Goal: Information Seeking & Learning: Find specific page/section

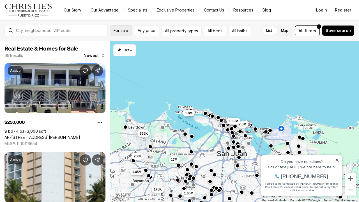
click at [119, 31] on span "For sale" at bounding box center [121, 30] width 15 height 4
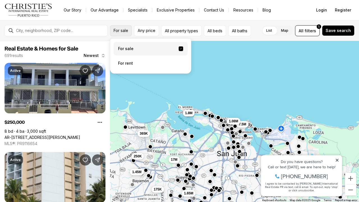
click at [122, 33] on span "For sale" at bounding box center [121, 30] width 15 height 4
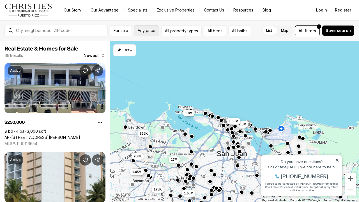
click at [149, 30] on span "Any price" at bounding box center [147, 30] width 18 height 4
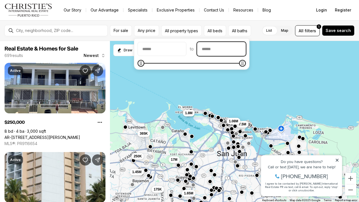
click at [233, 51] on input "priceMax" at bounding box center [222, 48] width 48 height 13
type input "**"
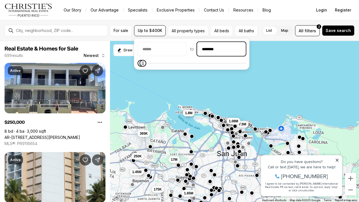
type input "********"
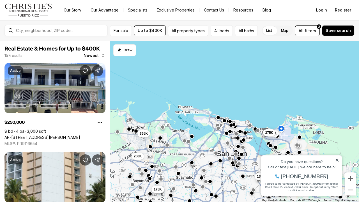
click at [227, 91] on div "215K 350K 95K 130K 400K 225K 399K 375K 175K 175K 250K 365K" at bounding box center [234, 121] width 249 height 161
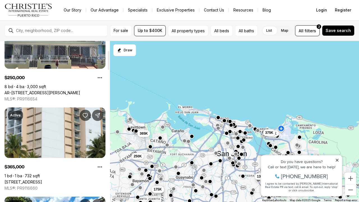
scroll to position [28, 0]
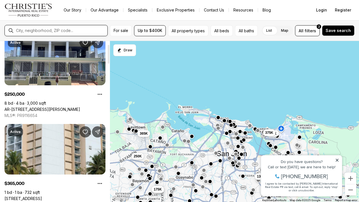
click at [69, 31] on input "text" at bounding box center [60, 30] width 89 height 4
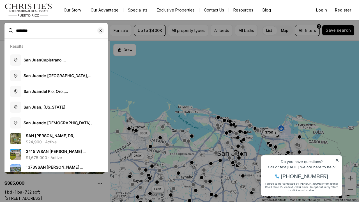
type input "********"
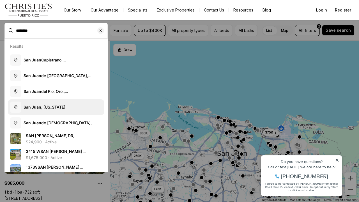
drag, startPoint x: 58, startPoint y: 60, endPoint x: 61, endPoint y: 106, distance: 46.1
click at [61, 106] on span "San Juan , Puerto Rico" at bounding box center [45, 107] width 42 height 5
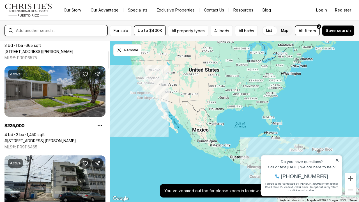
scroll to position [92, 0]
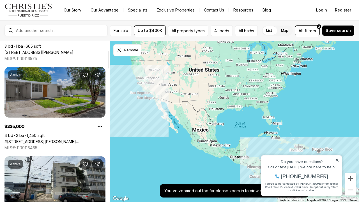
click at [74, 139] on link "#1771 CALLE LEO, SAN JUAN PR, 00926" at bounding box center [54, 141] width 101 height 5
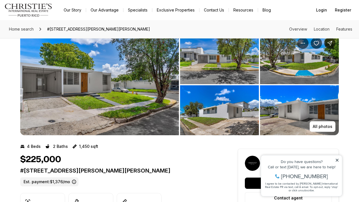
scroll to position [6, 0]
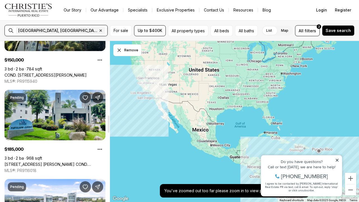
scroll to position [695, 0]
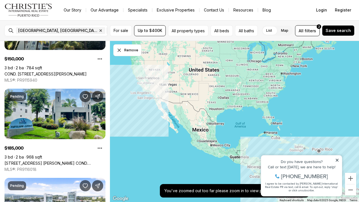
click at [339, 161] on icon at bounding box center [337, 160] width 4 height 4
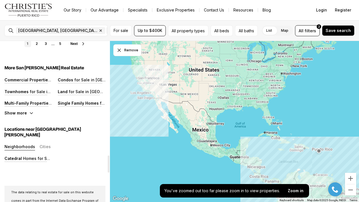
scroll to position [1069, 0]
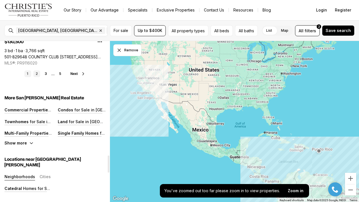
click at [38, 72] on link "2" at bounding box center [36, 73] width 7 height 7
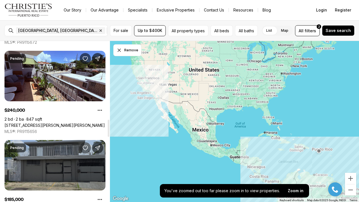
scroll to position [734, 0]
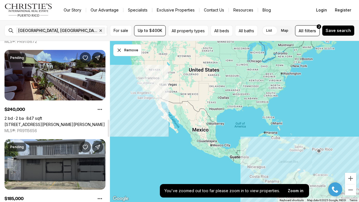
click at [80, 122] on link "[STREET_ADDRESS][PERSON_NAME][PERSON_NAME]" at bounding box center [54, 124] width 100 height 5
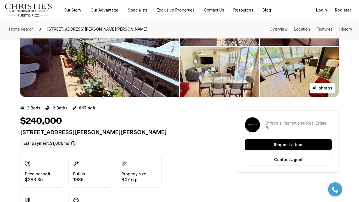
scroll to position [45, 0]
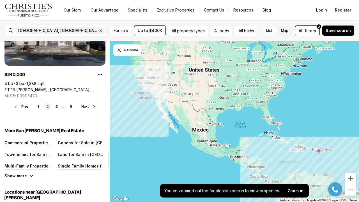
scroll to position [1037, 0]
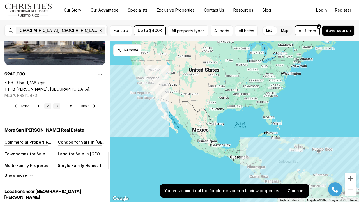
click at [55, 107] on link "3" at bounding box center [56, 106] width 7 height 7
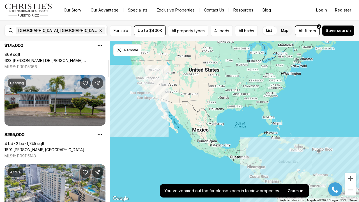
scroll to position [173, 0]
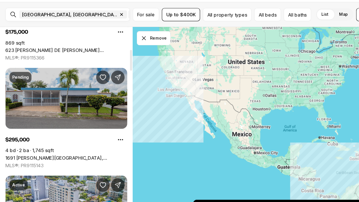
click at [42, 147] on link "1691 HERMOSILLO VENUS GARDEN, SAN JUAN PR, 00926" at bounding box center [54, 149] width 101 height 5
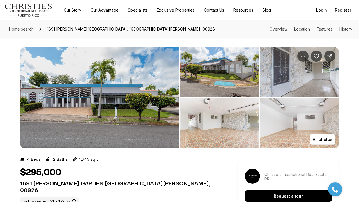
click at [239, 88] on img "View image gallery" at bounding box center [219, 72] width 79 height 50
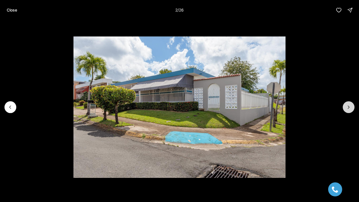
click at [349, 106] on icon "Next slide" at bounding box center [349, 107] width 6 height 6
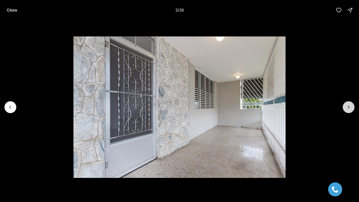
click at [349, 106] on icon "Next slide" at bounding box center [349, 107] width 6 height 6
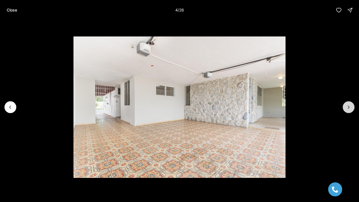
click at [349, 106] on icon "Next slide" at bounding box center [349, 107] width 6 height 6
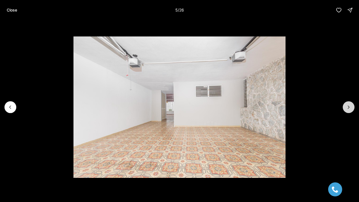
click at [349, 106] on icon "Next slide" at bounding box center [349, 107] width 6 height 6
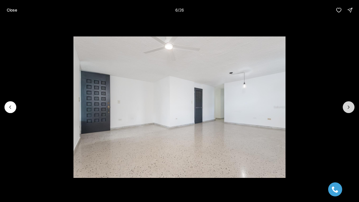
click at [349, 106] on icon "Next slide" at bounding box center [349, 107] width 6 height 6
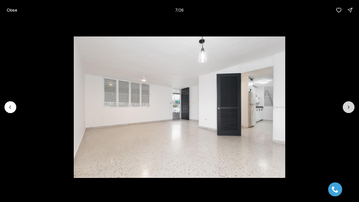
click at [349, 106] on icon "Next slide" at bounding box center [349, 107] width 6 height 6
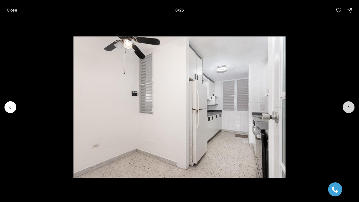
click at [349, 106] on icon "Next slide" at bounding box center [349, 107] width 6 height 6
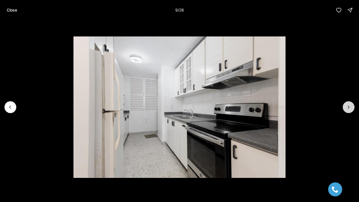
click at [349, 106] on icon "Next slide" at bounding box center [349, 107] width 6 height 6
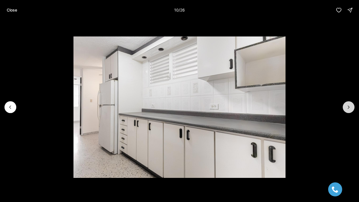
click at [349, 106] on icon "Next slide" at bounding box center [349, 107] width 6 height 6
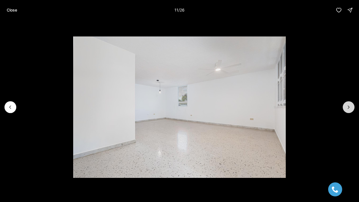
click at [349, 106] on icon "Next slide" at bounding box center [349, 107] width 6 height 6
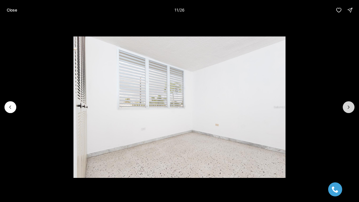
click at [349, 106] on icon "Next slide" at bounding box center [349, 107] width 6 height 6
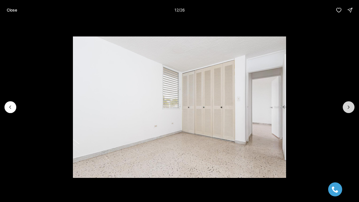
click at [349, 106] on icon "Next slide" at bounding box center [349, 107] width 6 height 6
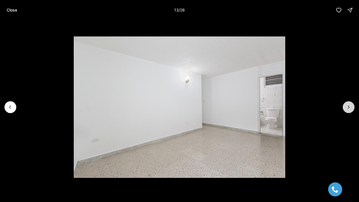
click at [349, 106] on icon "Next slide" at bounding box center [349, 107] width 6 height 6
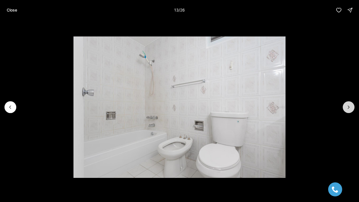
click at [349, 106] on icon "Next slide" at bounding box center [349, 107] width 6 height 6
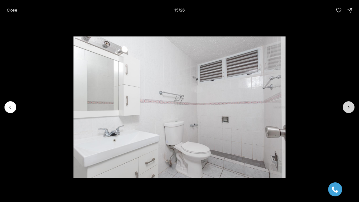
click at [349, 106] on icon "Next slide" at bounding box center [349, 107] width 6 height 6
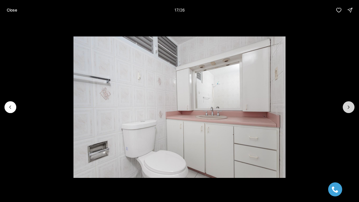
click at [349, 106] on icon "Next slide" at bounding box center [349, 107] width 6 height 6
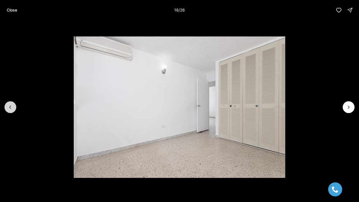
click at [13, 108] on button "Previous slide" at bounding box center [10, 107] width 12 height 12
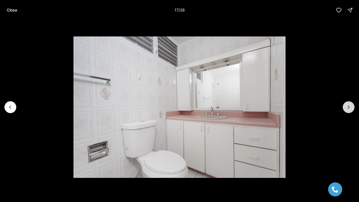
click at [348, 104] on icon "Next slide" at bounding box center [349, 107] width 6 height 6
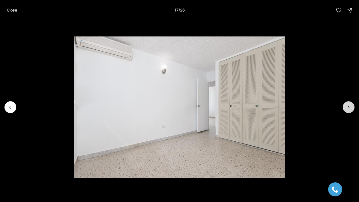
click at [348, 104] on icon "Next slide" at bounding box center [349, 107] width 6 height 6
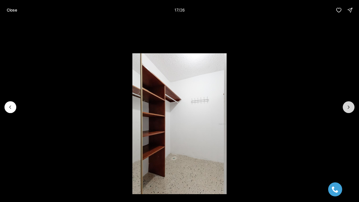
click at [348, 104] on icon "Next slide" at bounding box center [349, 107] width 6 height 6
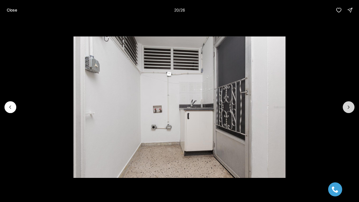
click at [348, 104] on icon "Next slide" at bounding box center [349, 107] width 6 height 6
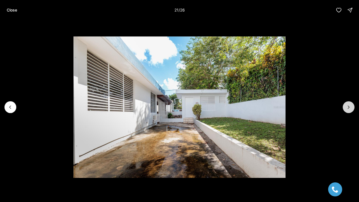
click at [348, 104] on icon "Next slide" at bounding box center [349, 107] width 6 height 6
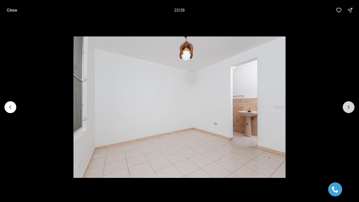
click at [348, 104] on icon "Next slide" at bounding box center [349, 107] width 6 height 6
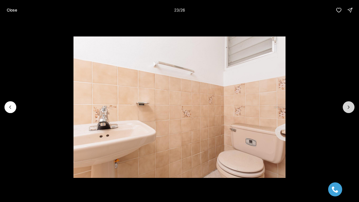
click at [348, 104] on icon "Next slide" at bounding box center [349, 107] width 6 height 6
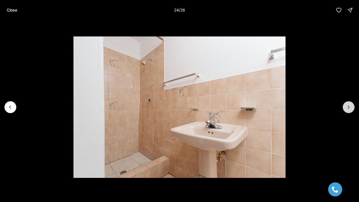
click at [348, 104] on icon "Next slide" at bounding box center [349, 107] width 6 height 6
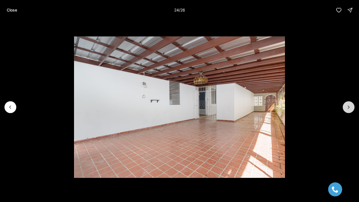
click at [348, 104] on icon "Next slide" at bounding box center [349, 107] width 6 height 6
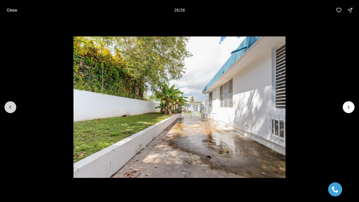
click at [14, 107] on button "Previous slide" at bounding box center [10, 107] width 12 height 12
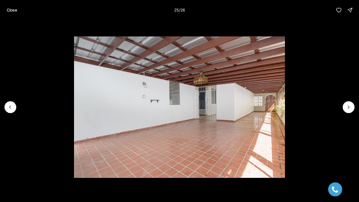
click at [285, 111] on img "25 of 26" at bounding box center [179, 106] width 211 height 141
click at [349, 107] on icon "Next slide" at bounding box center [349, 107] width 6 height 6
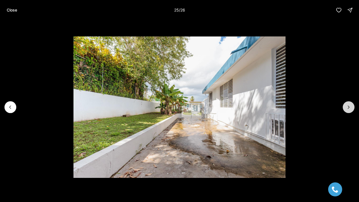
click at [349, 107] on icon "Next slide" at bounding box center [349, 107] width 6 height 6
click at [349, 107] on div at bounding box center [349, 107] width 12 height 12
click at [13, 8] on p "Close" at bounding box center [12, 10] width 10 height 4
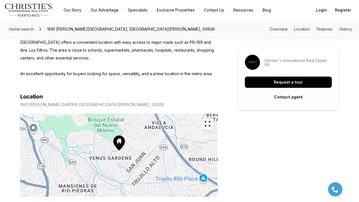
scroll to position [280, 0]
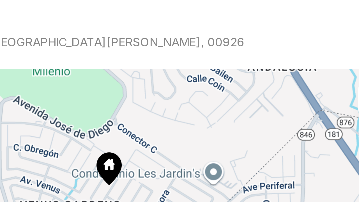
drag, startPoint x: 39, startPoint y: 39, endPoint x: 42, endPoint y: 35, distance: 4.9
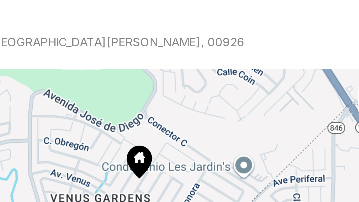
drag, startPoint x: 43, startPoint y: 46, endPoint x: 54, endPoint y: 43, distance: 11.0
click at [54, 158] on div at bounding box center [119, 199] width 198 height 83
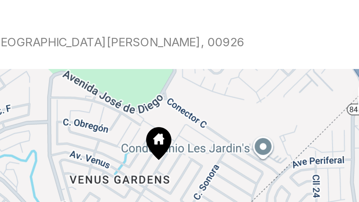
drag, startPoint x: 41, startPoint y: 31, endPoint x: 48, endPoint y: 25, distance: 9.2
click at [48, 158] on div at bounding box center [119, 199] width 198 height 83
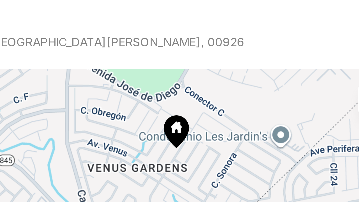
drag, startPoint x: 53, startPoint y: 36, endPoint x: 60, endPoint y: 33, distance: 7.3
click at [60, 158] on div at bounding box center [119, 199] width 198 height 83
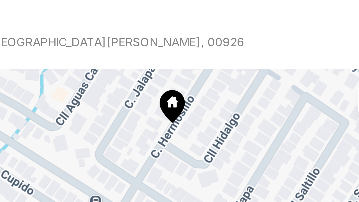
drag, startPoint x: 55, startPoint y: 24, endPoint x: 51, endPoint y: 28, distance: 5.6
click at [51, 158] on div at bounding box center [119, 199] width 198 height 83
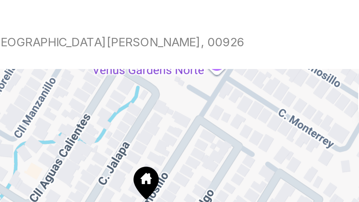
drag, startPoint x: 51, startPoint y: 21, endPoint x: 43, endPoint y: 42, distance: 22.9
click at [43, 158] on div at bounding box center [119, 199] width 198 height 83
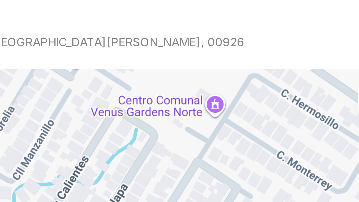
drag, startPoint x: 53, startPoint y: 29, endPoint x: 53, endPoint y: 45, distance: 16.0
click at [53, 158] on div at bounding box center [119, 199] width 198 height 83
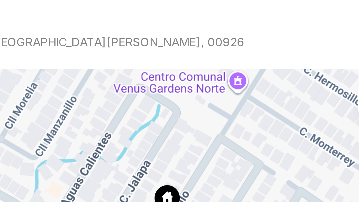
drag, startPoint x: 42, startPoint y: 52, endPoint x: 52, endPoint y: 38, distance: 17.8
click at [52, 158] on div at bounding box center [119, 199] width 198 height 83
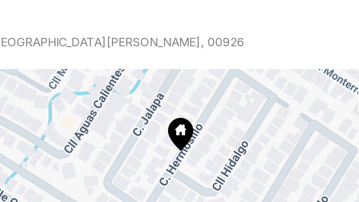
drag, startPoint x: 53, startPoint y: 55, endPoint x: 55, endPoint y: 37, distance: 18.1
click at [55, 158] on div at bounding box center [119, 199] width 198 height 83
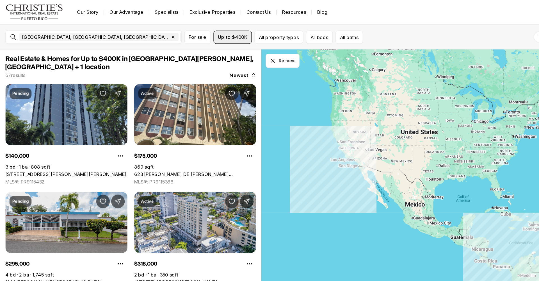
click at [332, 29] on div "List Map List Map All filters 2 Save search" at bounding box center [419, 30] width 232 height 11
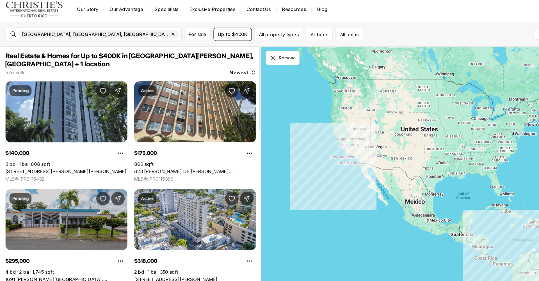
click at [87, 202] on link "1691 [PERSON_NAME][GEOGRAPHIC_DATA], [GEOGRAPHIC_DATA][PERSON_NAME], 00926" at bounding box center [54, 233] width 101 height 5
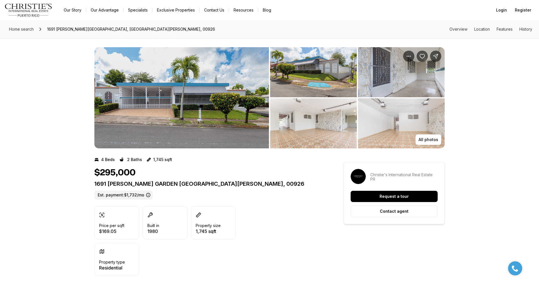
click at [143, 112] on img "View image gallery" at bounding box center [181, 97] width 175 height 101
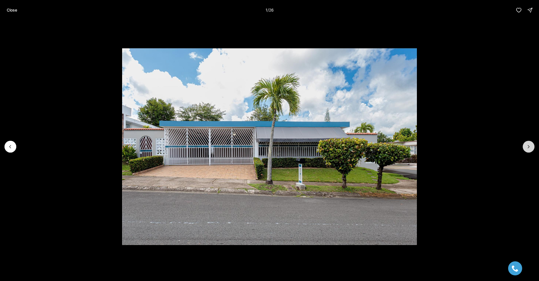
click at [528, 146] on icon "Next slide" at bounding box center [529, 147] width 6 height 6
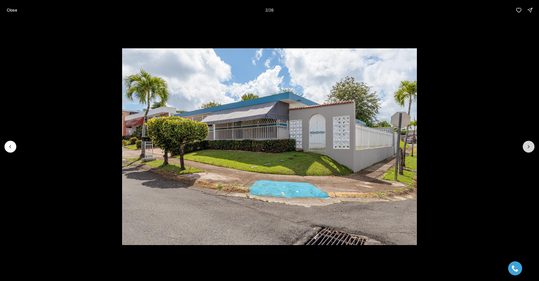
click at [528, 146] on icon "Next slide" at bounding box center [529, 147] width 6 height 6
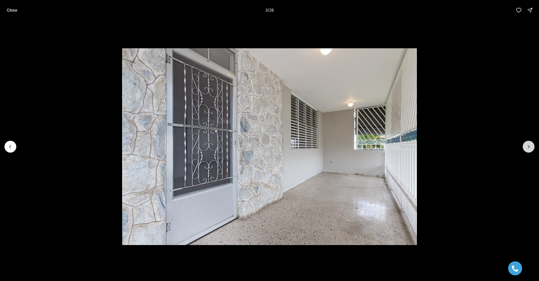
click at [528, 146] on icon "Next slide" at bounding box center [529, 147] width 6 height 6
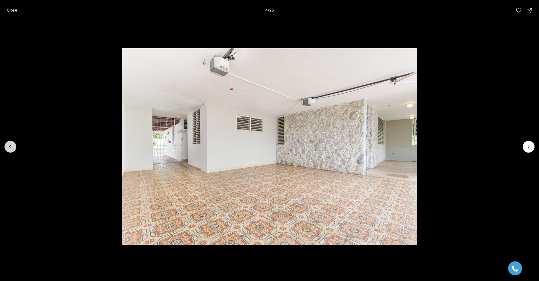
click at [15, 144] on button "Previous slide" at bounding box center [10, 147] width 12 height 12
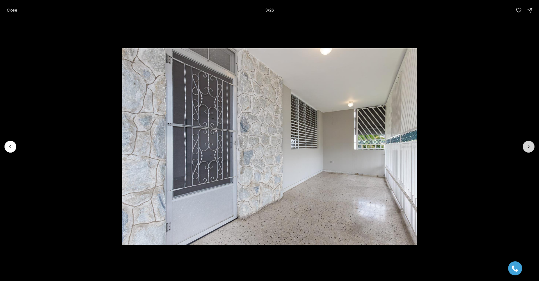
click at [531, 147] on icon "Next slide" at bounding box center [529, 147] width 6 height 6
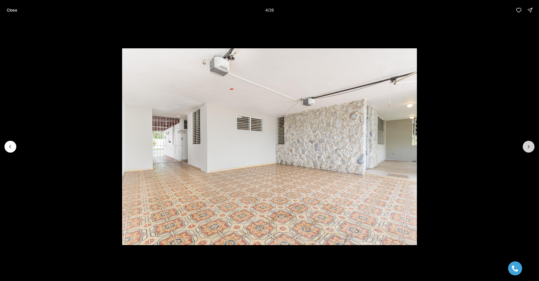
click at [531, 147] on icon "Next slide" at bounding box center [529, 147] width 6 height 6
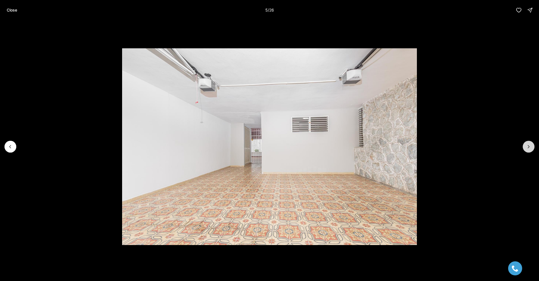
click at [531, 147] on icon "Next slide" at bounding box center [529, 147] width 6 height 6
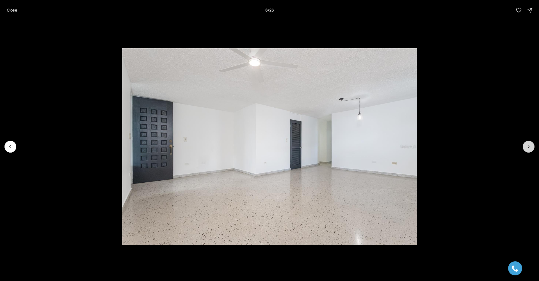
click at [531, 147] on icon "Next slide" at bounding box center [529, 147] width 6 height 6
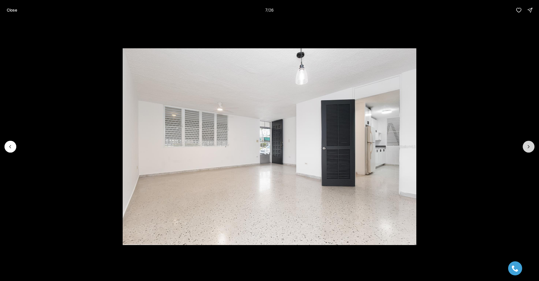
click at [531, 147] on icon "Next slide" at bounding box center [529, 147] width 6 height 6
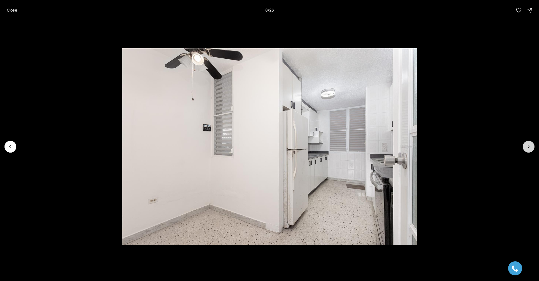
click at [531, 147] on icon "Next slide" at bounding box center [529, 147] width 6 height 6
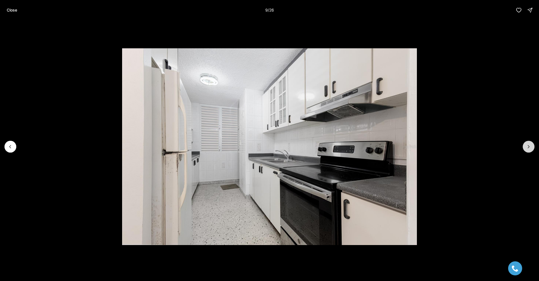
click at [531, 147] on icon "Next slide" at bounding box center [529, 147] width 6 height 6
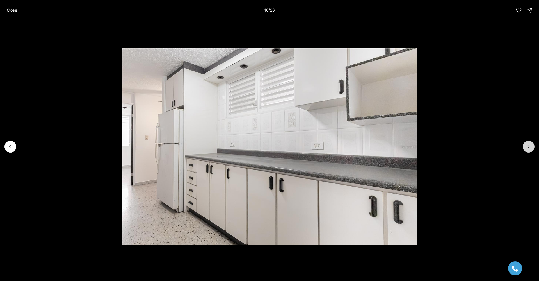
click at [531, 147] on icon "Next slide" at bounding box center [529, 147] width 6 height 6
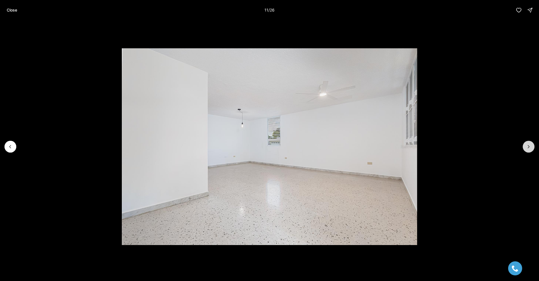
click at [531, 147] on icon "Next slide" at bounding box center [529, 147] width 6 height 6
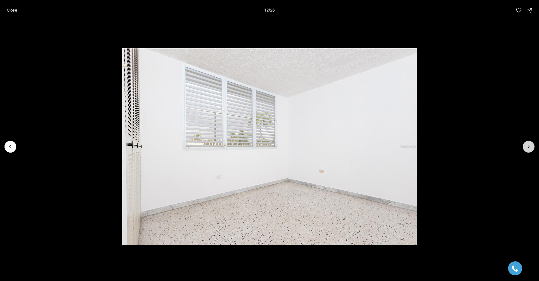
click at [531, 147] on icon "Next slide" at bounding box center [529, 147] width 6 height 6
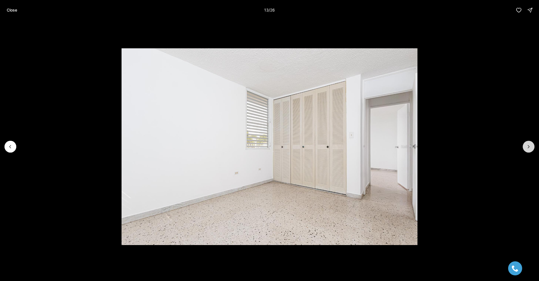
click at [531, 147] on icon "Next slide" at bounding box center [529, 147] width 6 height 6
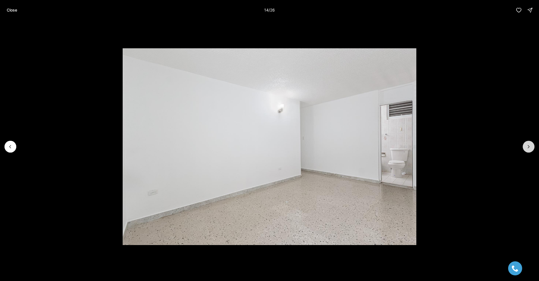
click at [531, 147] on icon "Next slide" at bounding box center [529, 147] width 6 height 6
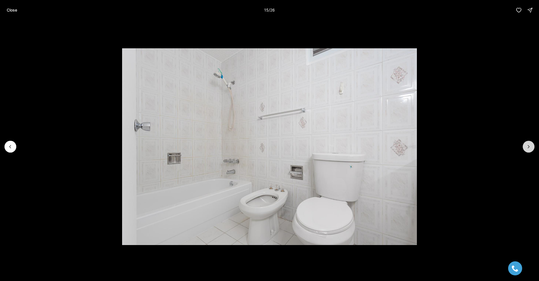
click at [531, 147] on icon "Next slide" at bounding box center [529, 147] width 6 height 6
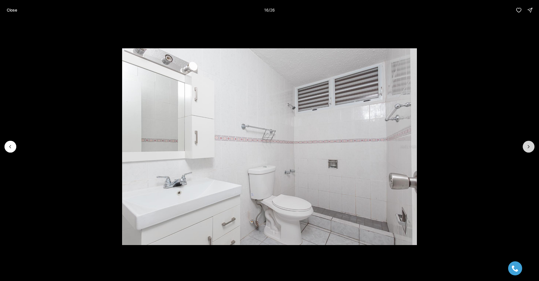
click at [531, 147] on icon "Next slide" at bounding box center [529, 147] width 6 height 6
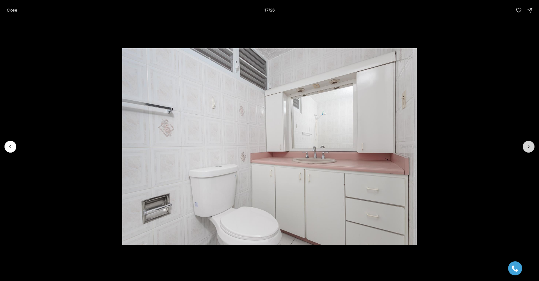
click at [531, 147] on icon "Next slide" at bounding box center [529, 147] width 6 height 6
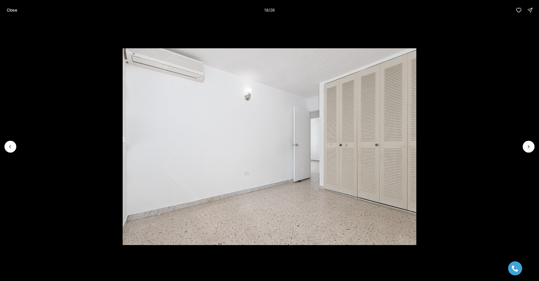
click at [15, 151] on li "18 of 26" at bounding box center [269, 146] width 539 height 253
click at [11, 148] on icon "Previous slide" at bounding box center [11, 147] width 6 height 6
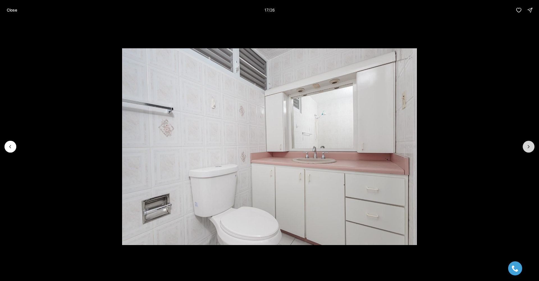
click at [532, 145] on button "Next slide" at bounding box center [529, 147] width 12 height 12
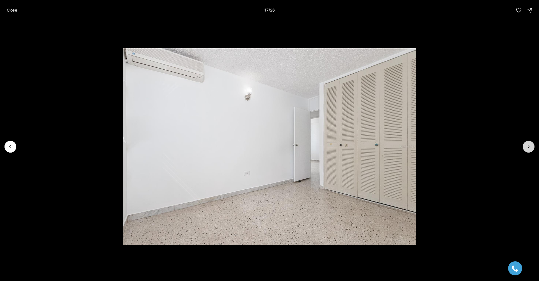
click at [532, 145] on button "Next slide" at bounding box center [529, 147] width 12 height 12
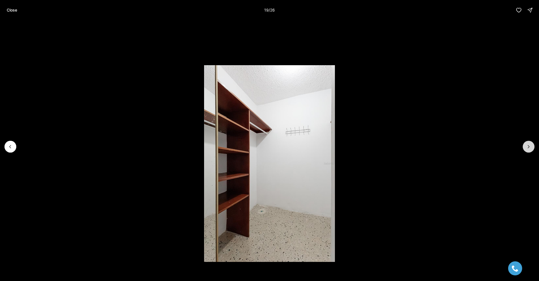
click at [532, 145] on button "Next slide" at bounding box center [529, 147] width 12 height 12
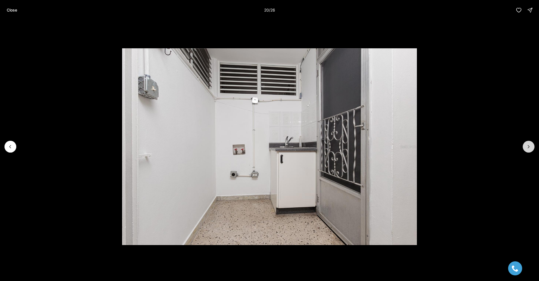
click at [532, 145] on button "Next slide" at bounding box center [529, 147] width 12 height 12
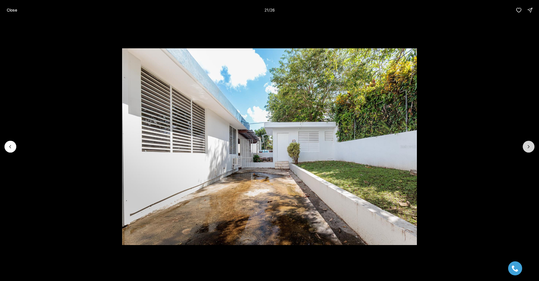
click at [532, 146] on button "Next slide" at bounding box center [529, 147] width 12 height 12
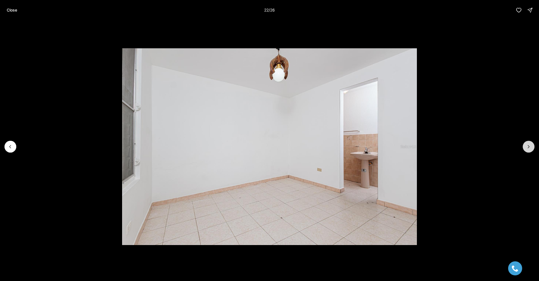
click at [532, 149] on button "Next slide" at bounding box center [529, 147] width 12 height 12
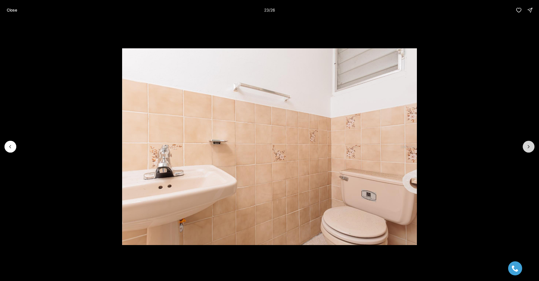
click at [532, 149] on button "Next slide" at bounding box center [529, 147] width 12 height 12
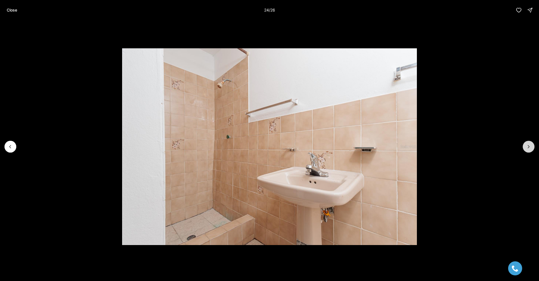
click at [532, 149] on button "Next slide" at bounding box center [529, 147] width 12 height 12
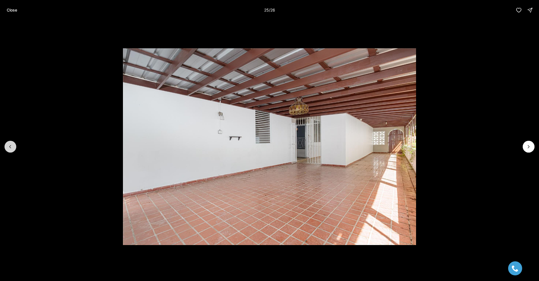
click at [11, 151] on button "Previous slide" at bounding box center [10, 147] width 12 height 12
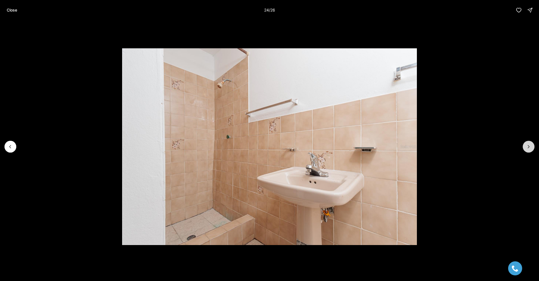
click at [527, 149] on button "Next slide" at bounding box center [529, 147] width 12 height 12
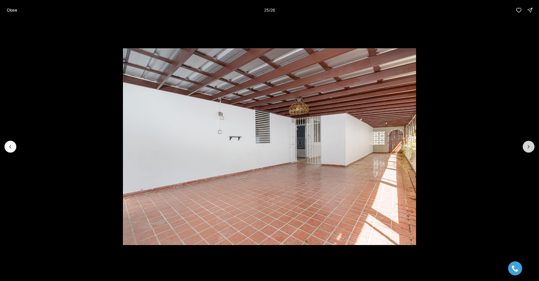
click at [527, 148] on icon "Next slide" at bounding box center [529, 147] width 6 height 6
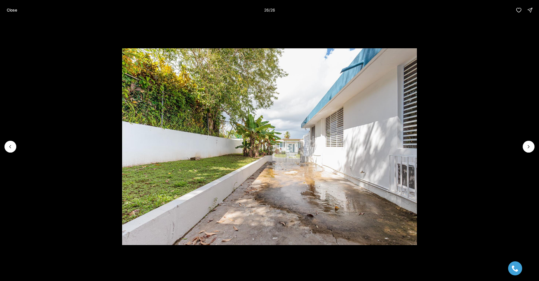
click at [527, 148] on div at bounding box center [529, 147] width 12 height 12
click at [18, 13] on button "Close" at bounding box center [11, 9] width 17 height 11
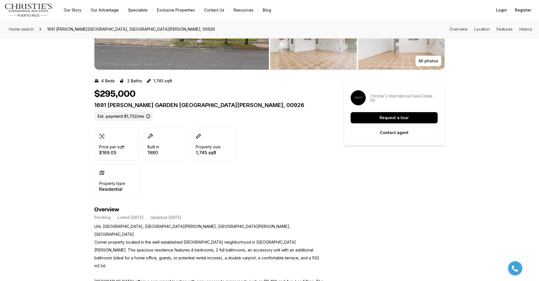
scroll to position [81, 0]
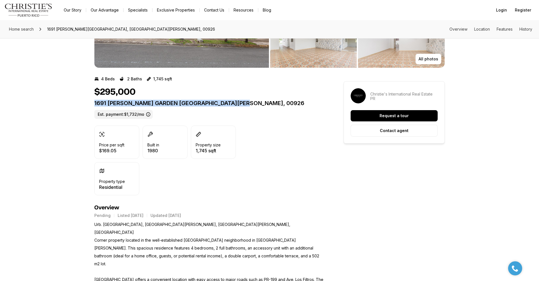
drag, startPoint x: 95, startPoint y: 104, endPoint x: 264, endPoint y: 104, distance: 168.4
click at [264, 104] on p "1691 HERMOSILLO VENUS GARDEN SAN JUAN PR, 00926" at bounding box center [208, 103] width 229 height 7
copy p "1691 HERMOSILLO VENUS GARDEN SAN JUAN PR, 00926"
click at [282, 136] on div "Price per sqft $169.05 Built in 1980 Property size 1,745 sqft Property type Res…" at bounding box center [208, 160] width 229 height 70
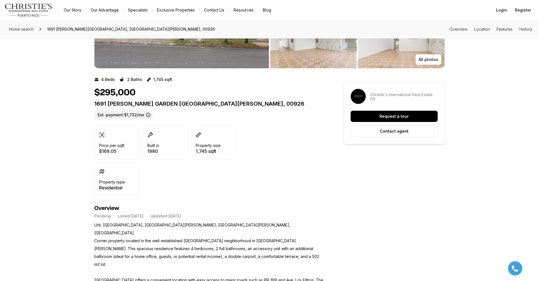
scroll to position [87, 0]
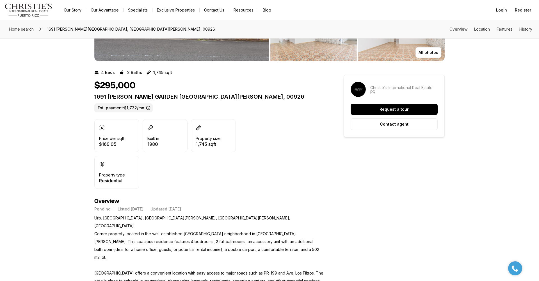
click at [147, 108] on icon at bounding box center [148, 108] width 4 height 4
click at [146, 109] on icon at bounding box center [148, 108] width 4 height 4
click at [169, 111] on div "1691 HERMOSILLO VENUS GARDEN SAN JUAN PR, 00926 Est. payment: $1,732/mo" at bounding box center [208, 102] width 229 height 19
click at [147, 108] on icon at bounding box center [148, 108] width 4 height 4
click at [129, 108] on label "Est. payment: $1,732/mo" at bounding box center [123, 107] width 58 height 9
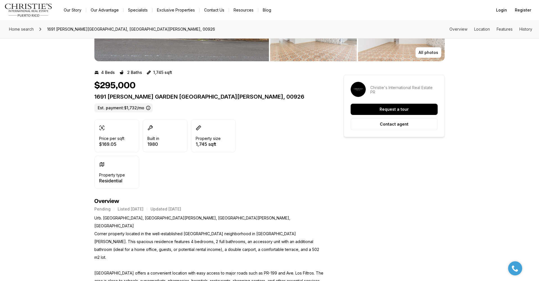
click at [148, 108] on icon at bounding box center [148, 108] width 4 height 4
click at [180, 155] on div "Price per sqft $169.05 Built in 1980 Property size 1,745 sqft Property type Res…" at bounding box center [164, 154] width 141 height 70
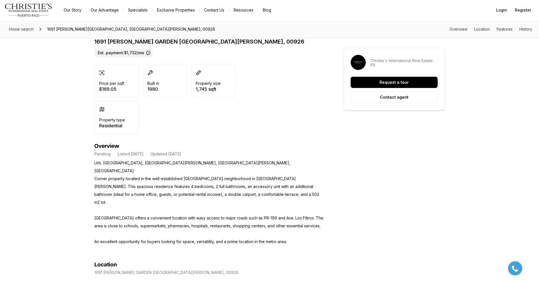
scroll to position [78, 0]
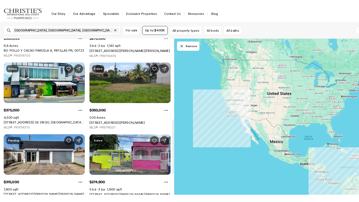
scroll to position [344, 0]
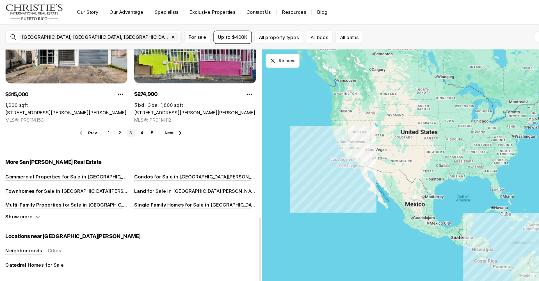
scroll to position [448, 0]
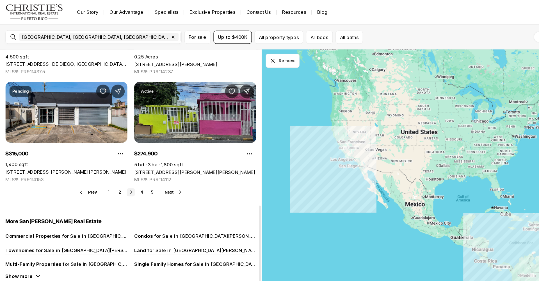
click at [118, 156] on link "4" at bounding box center [117, 159] width 7 height 7
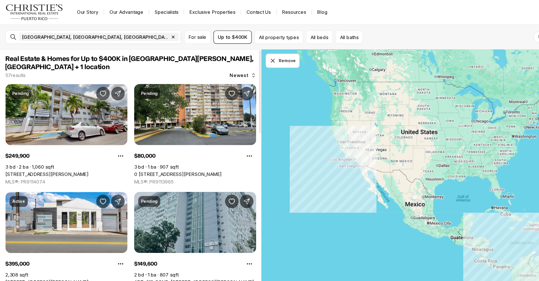
scroll to position [15, 0]
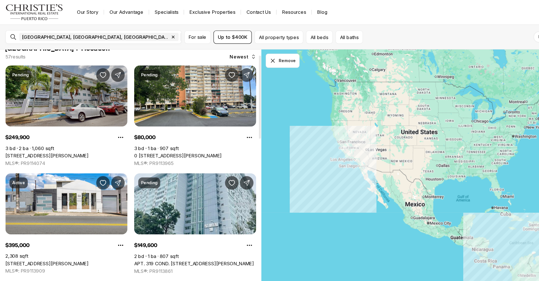
click at [24, 126] on link "[STREET_ADDRESS][PERSON_NAME]" at bounding box center [38, 128] width 69 height 5
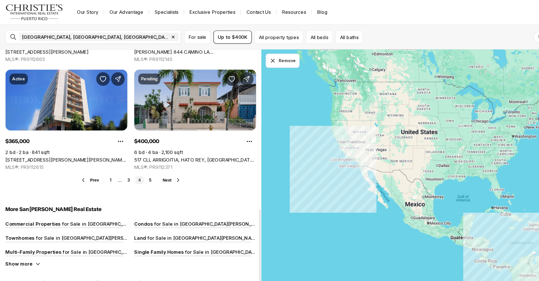
click at [145, 130] on link "517 CLL ARRIGOITIA, HATO REY, [GEOGRAPHIC_DATA][PERSON_NAME], 00918" at bounding box center [161, 132] width 101 height 5
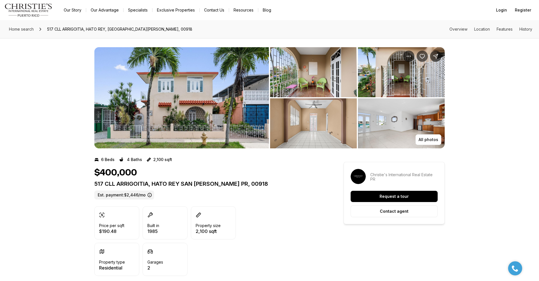
click at [175, 96] on img "View image gallery" at bounding box center [181, 97] width 175 height 101
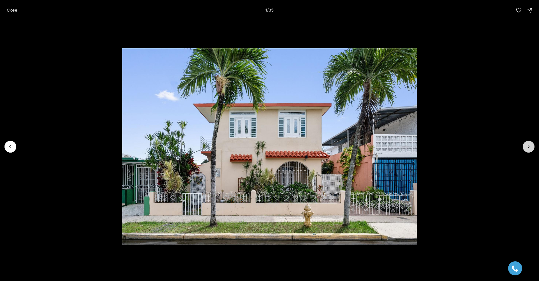
click at [531, 144] on icon "Next slide" at bounding box center [529, 147] width 6 height 6
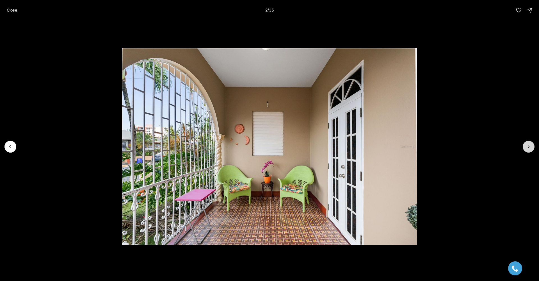
click at [531, 144] on icon "Next slide" at bounding box center [529, 147] width 6 height 6
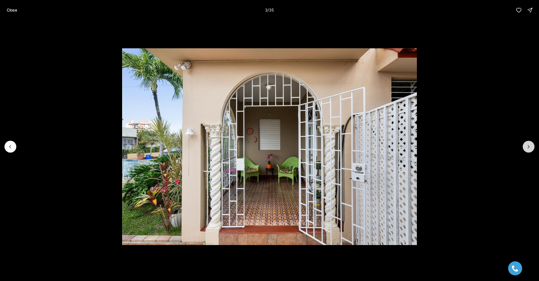
click at [531, 144] on icon "Next slide" at bounding box center [529, 147] width 6 height 6
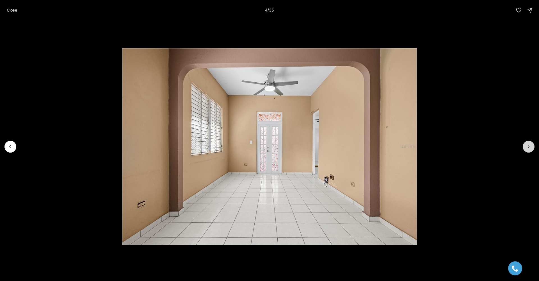
click at [531, 144] on icon "Next slide" at bounding box center [529, 147] width 6 height 6
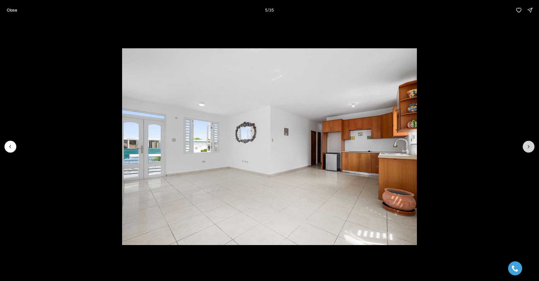
click at [531, 144] on icon "Next slide" at bounding box center [529, 147] width 6 height 6
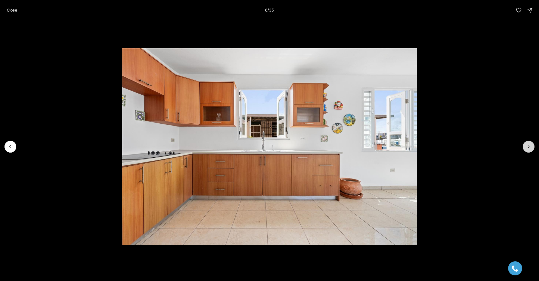
click at [531, 144] on icon "Next slide" at bounding box center [529, 147] width 6 height 6
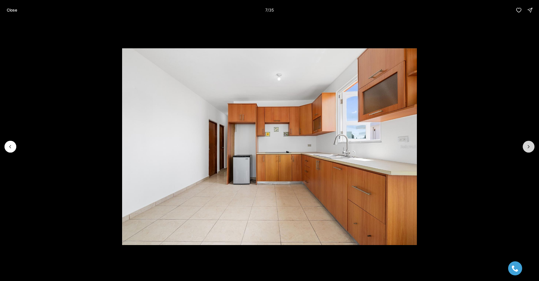
click at [531, 144] on icon "Next slide" at bounding box center [529, 147] width 6 height 6
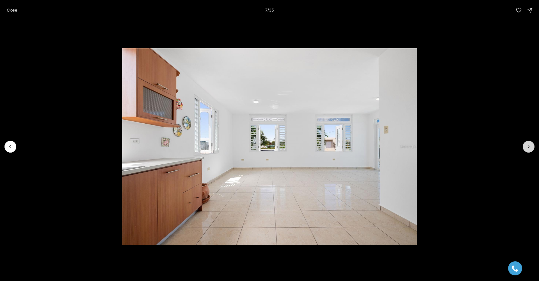
click at [531, 144] on icon "Next slide" at bounding box center [529, 147] width 6 height 6
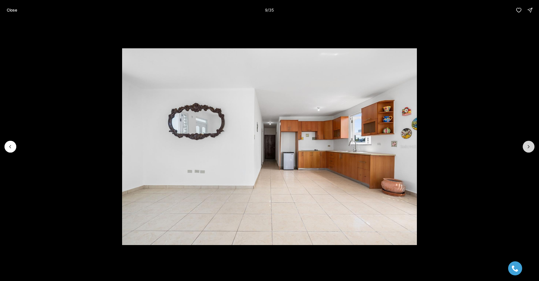
click at [531, 144] on icon "Next slide" at bounding box center [529, 147] width 6 height 6
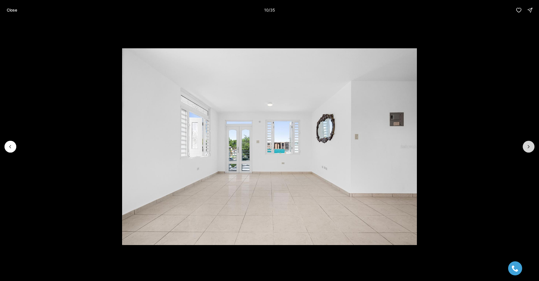
click at [531, 144] on icon "Next slide" at bounding box center [529, 147] width 6 height 6
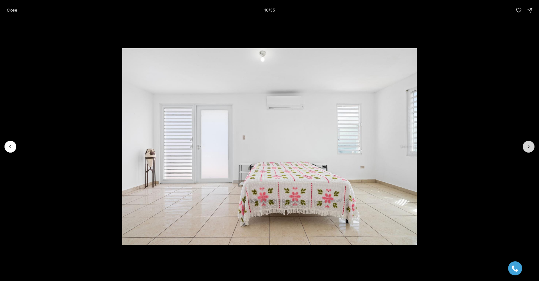
click at [531, 144] on icon "Next slide" at bounding box center [529, 147] width 6 height 6
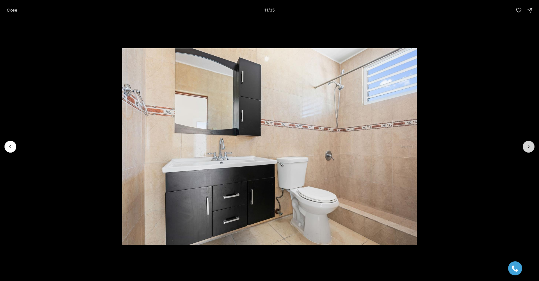
click at [531, 144] on icon "Next slide" at bounding box center [529, 147] width 6 height 6
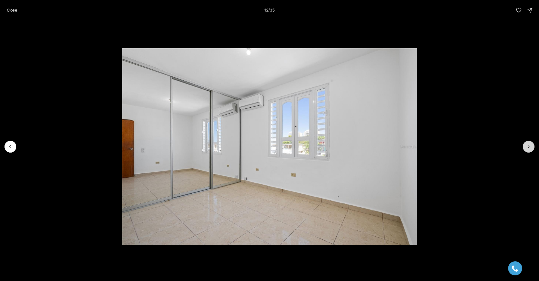
click at [531, 144] on icon "Next slide" at bounding box center [529, 147] width 6 height 6
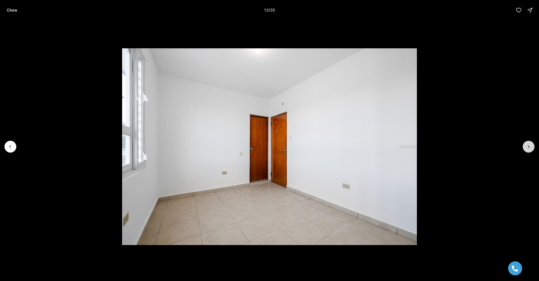
click at [531, 144] on icon "Next slide" at bounding box center [529, 147] width 6 height 6
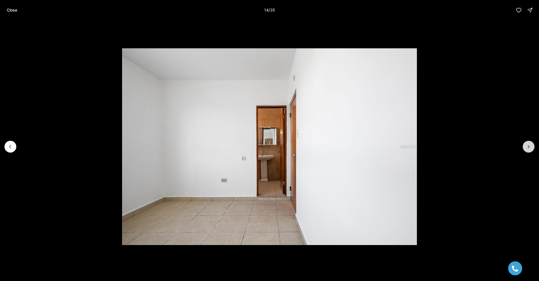
click at [531, 144] on icon "Next slide" at bounding box center [529, 147] width 6 height 6
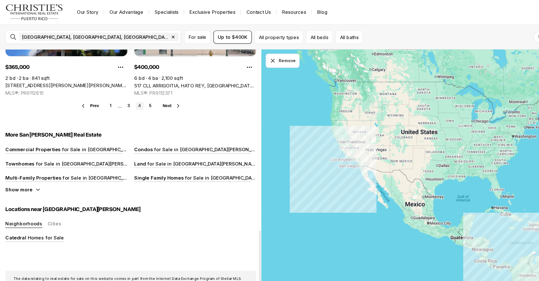
scroll to position [520, 0]
click at [125, 84] on link "5" at bounding box center [124, 87] width 7 height 7
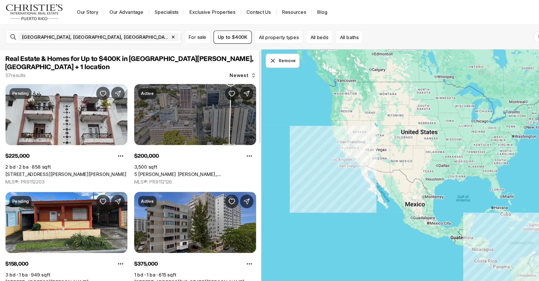
click at [274, 31] on icon "button" at bounding box center [276, 30] width 4 height 4
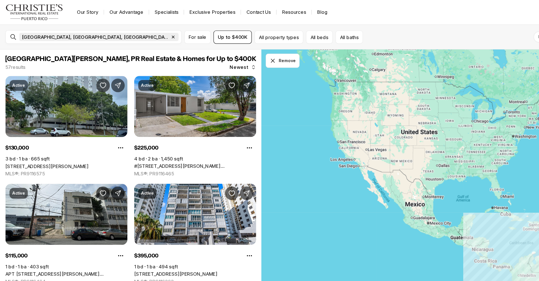
click at [141, 31] on icon "button" at bounding box center [143, 30] width 4 height 4
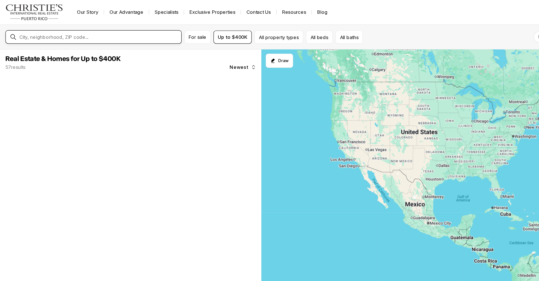
click at [57, 32] on input "text" at bounding box center [82, 30] width 132 height 4
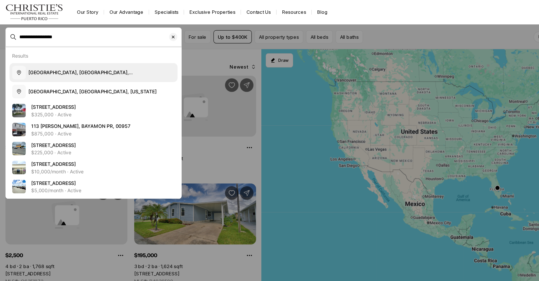
click at [62, 64] on button "Calle Riverside, Bayamón, Guaynabo, Puerto Rico" at bounding box center [77, 60] width 139 height 16
type input "**********"
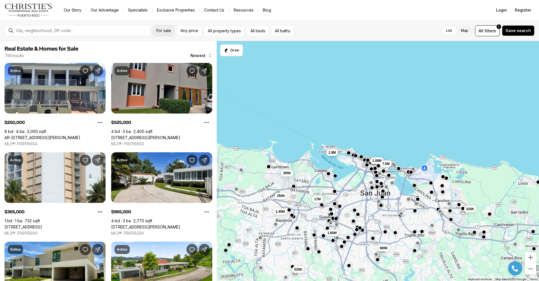
click at [165, 33] on button "For sale" at bounding box center [164, 30] width 22 height 11
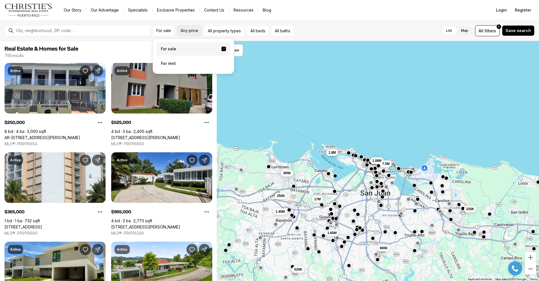
click at [183, 33] on span "Any price" at bounding box center [189, 30] width 18 height 4
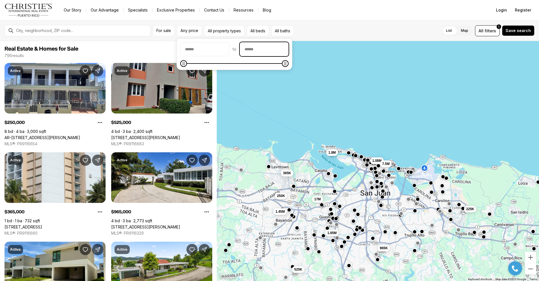
click at [284, 54] on input "priceMax" at bounding box center [264, 48] width 48 height 13
type input "********"
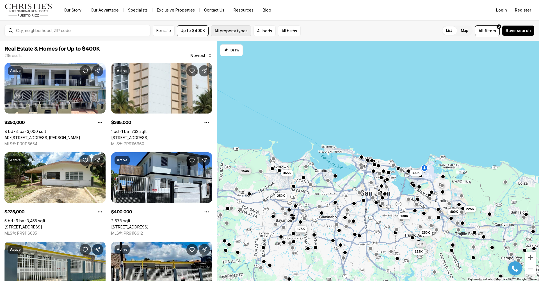
click at [224, 31] on button "All property types" at bounding box center [231, 30] width 40 height 11
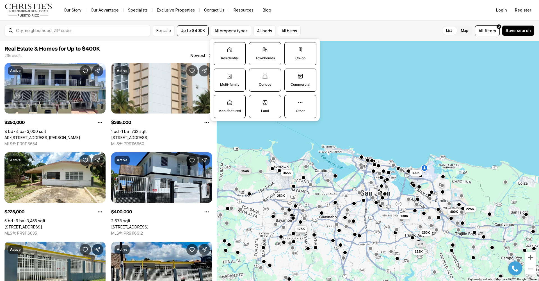
click at [234, 57] on p "Residential" at bounding box center [230, 58] width 18 height 4
click at [220, 48] on button "Residential" at bounding box center [217, 45] width 6 height 6
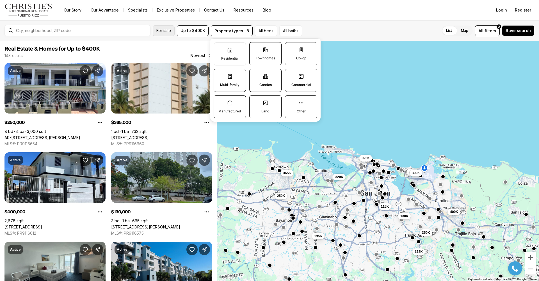
click at [169, 27] on button "For sale" at bounding box center [164, 30] width 22 height 11
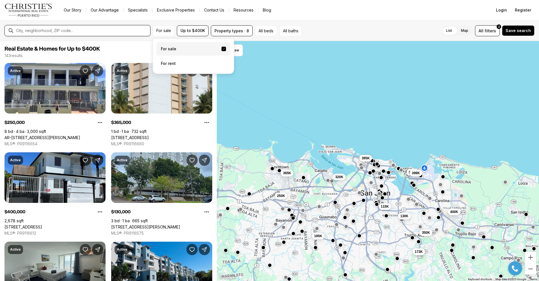
click at [127, 30] on input "text" at bounding box center [82, 30] width 132 height 4
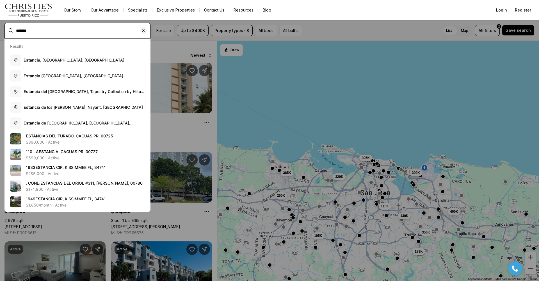
type input "*******"
drag, startPoint x: 127, startPoint y: 30, endPoint x: 145, endPoint y: 33, distance: 18.7
click at [145, 33] on div "Clear search input" at bounding box center [143, 30] width 7 height 7
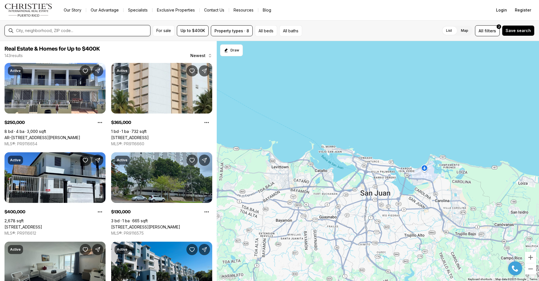
click at [145, 32] on input "text" at bounding box center [82, 30] width 132 height 4
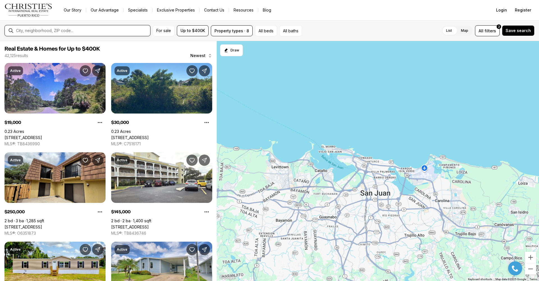
click at [123, 29] on input "text" at bounding box center [82, 30] width 132 height 4
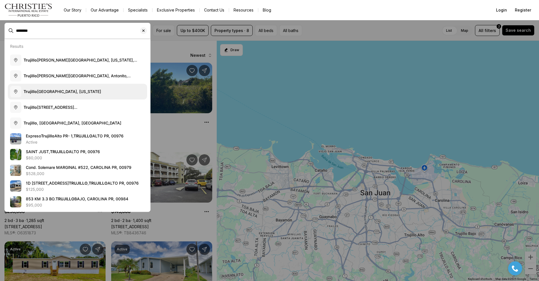
drag, startPoint x: 81, startPoint y: 81, endPoint x: 63, endPoint y: 93, distance: 22.7
click at [63, 93] on span "Trujillo Alto, Puerto Rico" at bounding box center [62, 92] width 77 height 6
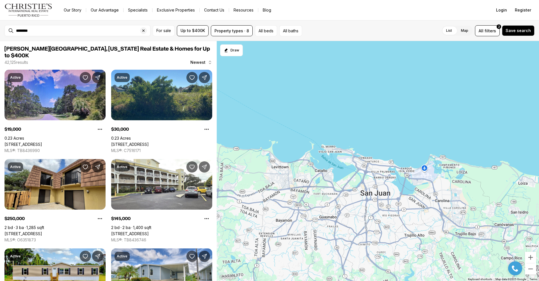
type input "**********"
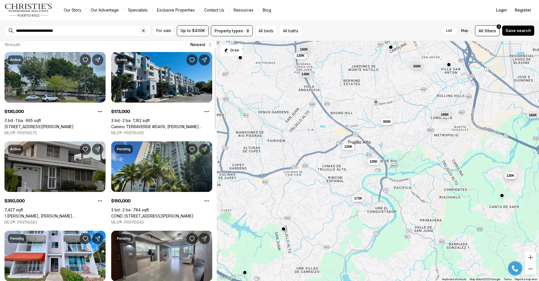
scroll to position [18, 0]
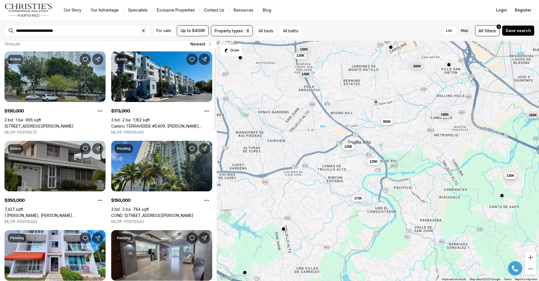
click at [61, 213] on link "1 VENUS GARDES, TRUJILLO ALTO PR, 00976" at bounding box center [54, 215] width 101 height 5
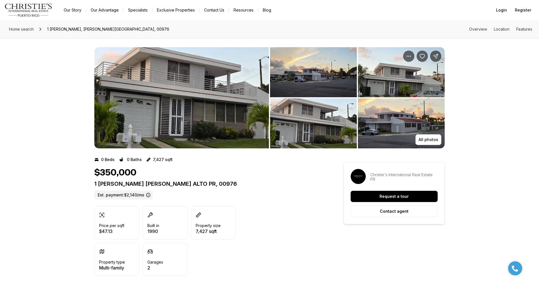
click at [191, 122] on img "View image gallery" at bounding box center [181, 97] width 175 height 101
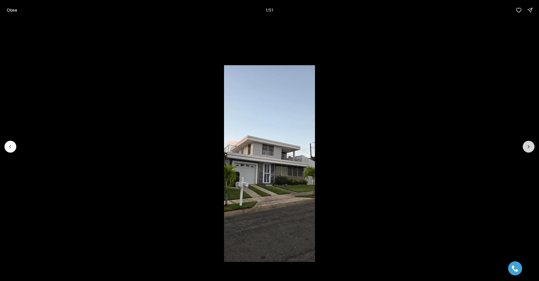
click at [530, 148] on icon "Next slide" at bounding box center [529, 147] width 6 height 6
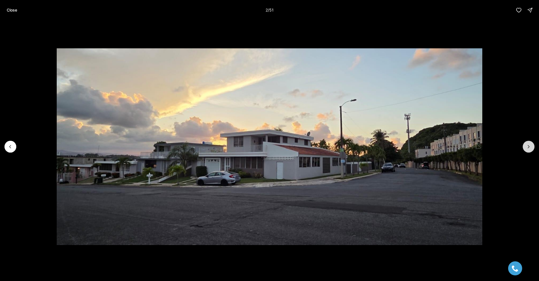
click at [530, 148] on icon "Next slide" at bounding box center [529, 147] width 6 height 6
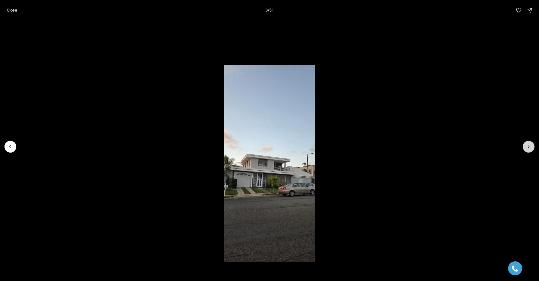
click at [530, 148] on icon "Next slide" at bounding box center [529, 147] width 6 height 6
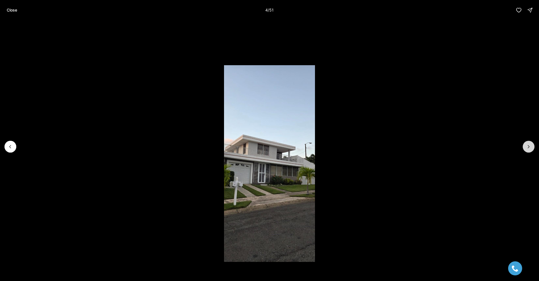
click at [530, 148] on icon "Next slide" at bounding box center [529, 147] width 6 height 6
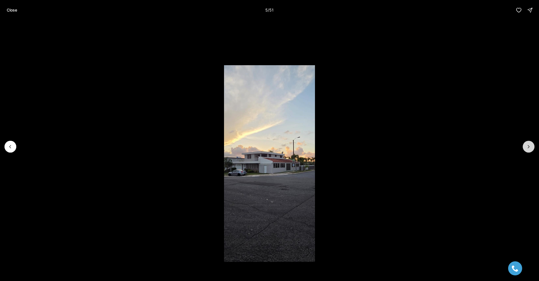
click at [530, 148] on icon "Next slide" at bounding box center [529, 147] width 6 height 6
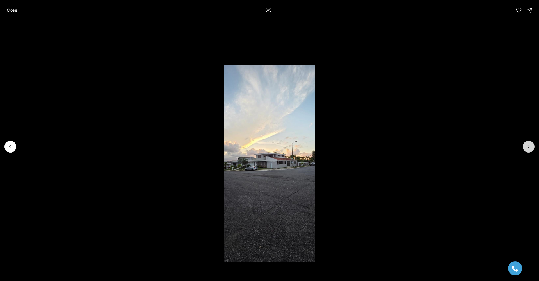
click at [530, 148] on icon "Next slide" at bounding box center [529, 147] width 6 height 6
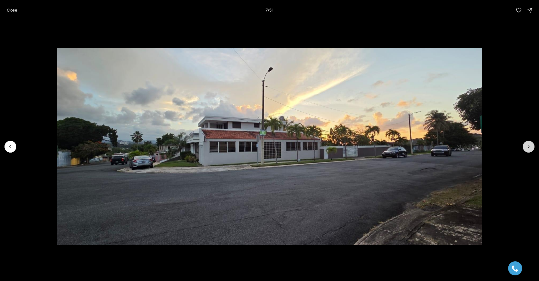
click at [530, 148] on icon "Next slide" at bounding box center [529, 147] width 6 height 6
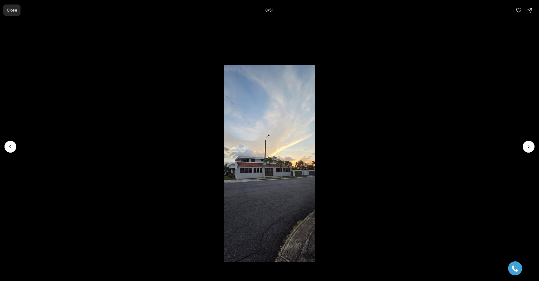
click at [11, 12] on p "Close" at bounding box center [12, 10] width 10 height 4
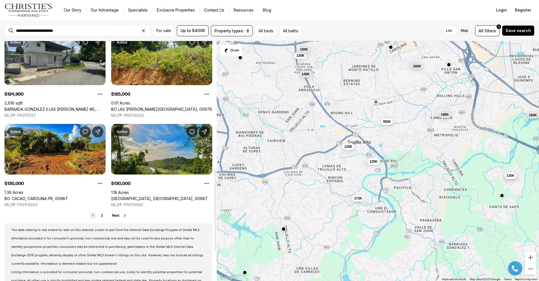
scroll to position [398, 0]
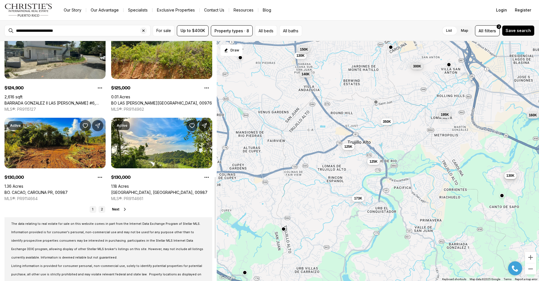
click at [102, 206] on link "2" at bounding box center [102, 209] width 7 height 7
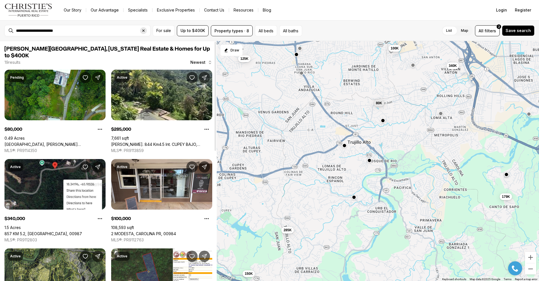
click at [143, 34] on div "Clear search input" at bounding box center [143, 30] width 7 height 7
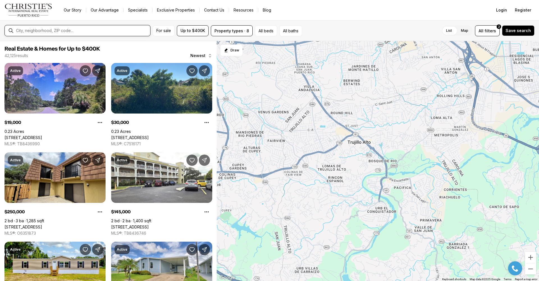
click at [137, 31] on input "text" at bounding box center [82, 30] width 132 height 4
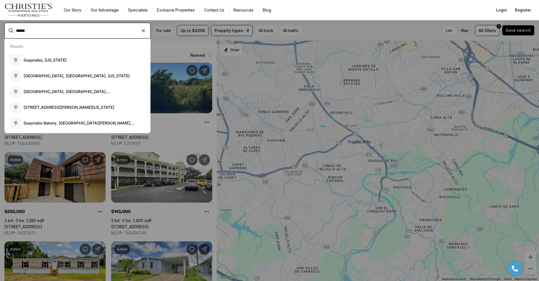
type input "******"
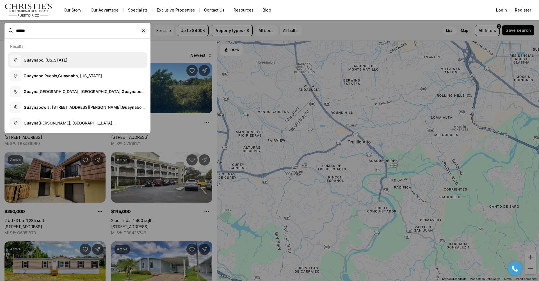
drag, startPoint x: 137, startPoint y: 31, endPoint x: 92, endPoint y: 60, distance: 53.8
click at [92, 60] on button "Guayna bo, Puerto Rico" at bounding box center [77, 60] width 139 height 16
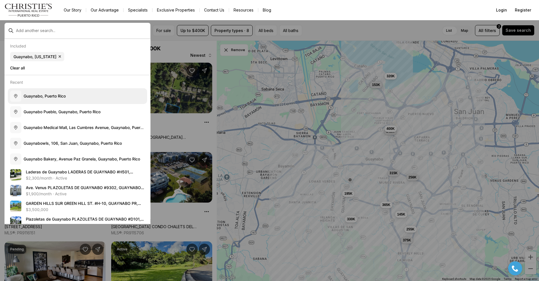
click at [68, 93] on button "G u a y n a b o , P u e r t o R i c o" at bounding box center [77, 96] width 139 height 16
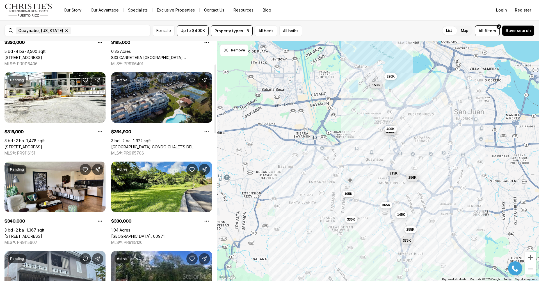
scroll to position [81, 0]
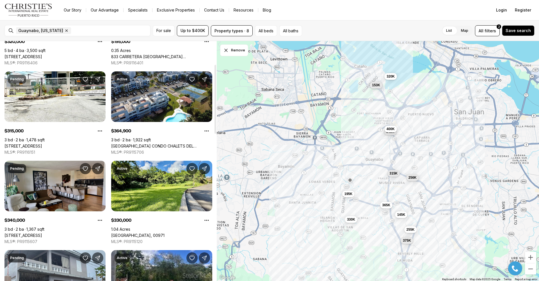
click at [42, 233] on link "[STREET_ADDRESS]" at bounding box center [23, 235] width 38 height 5
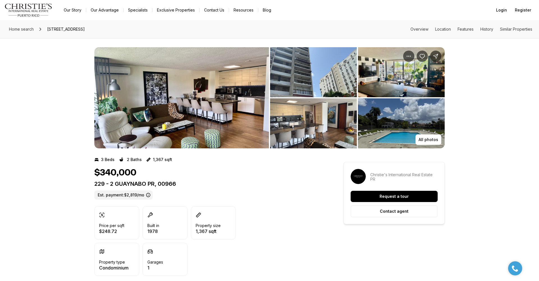
click at [245, 103] on img "View image gallery" at bounding box center [181, 97] width 175 height 101
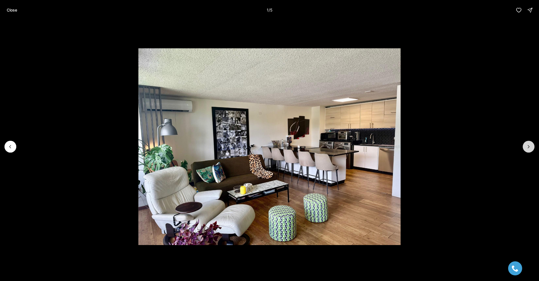
click at [525, 144] on button "Next slide" at bounding box center [529, 147] width 12 height 12
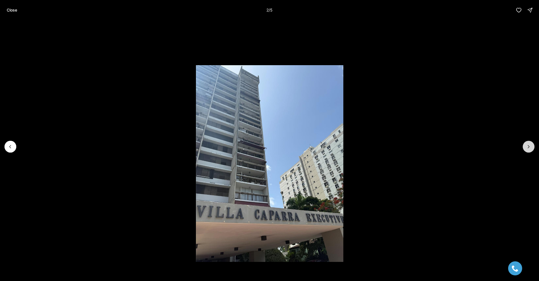
click at [525, 144] on button "Next slide" at bounding box center [529, 147] width 12 height 12
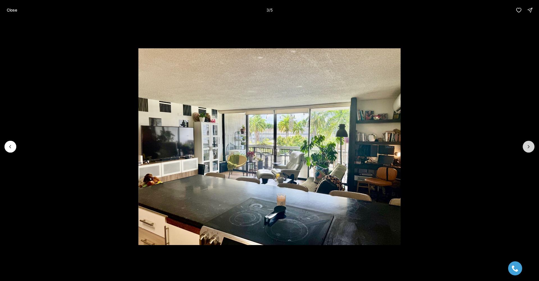
click at [525, 144] on button "Next slide" at bounding box center [529, 147] width 12 height 12
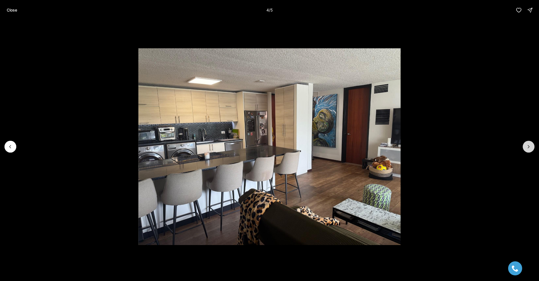
click at [525, 144] on button "Next slide" at bounding box center [529, 147] width 12 height 12
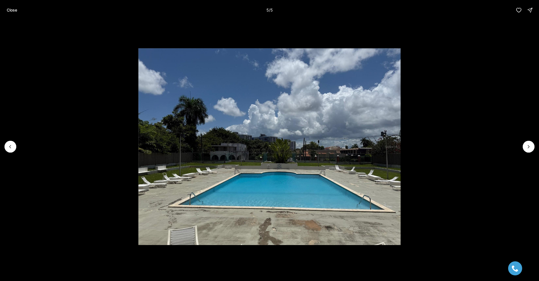
click at [525, 145] on div at bounding box center [529, 147] width 12 height 12
click at [13, 6] on button "Close" at bounding box center [11, 9] width 17 height 11
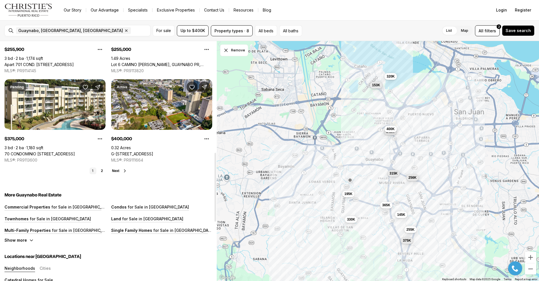
scroll to position [434, 0]
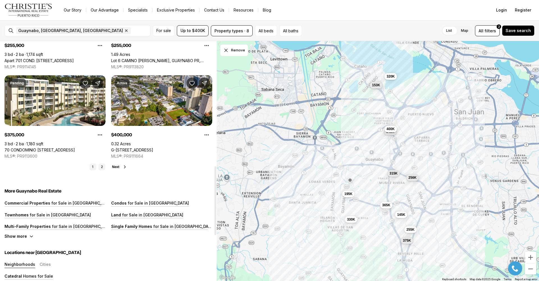
click at [101, 168] on link "2" at bounding box center [102, 166] width 7 height 7
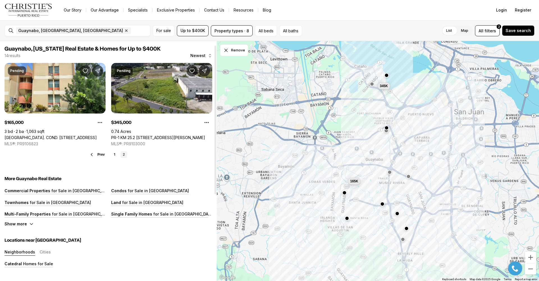
scroll to position [13, 0]
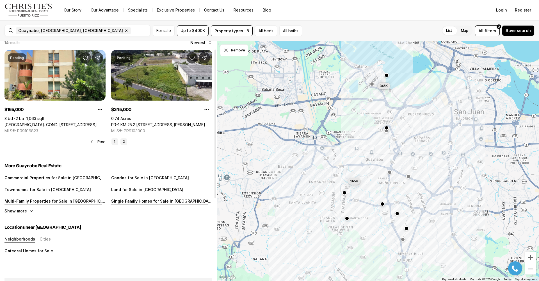
click at [114, 141] on link "1" at bounding box center [114, 141] width 7 height 7
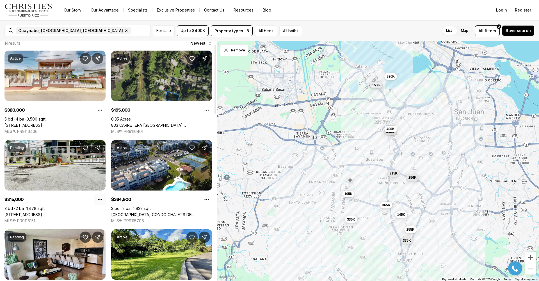
scroll to position [13, 0]
click at [42, 212] on link "8 833 RD #7G, GUAYNABO PR, 00969" at bounding box center [23, 214] width 38 height 5
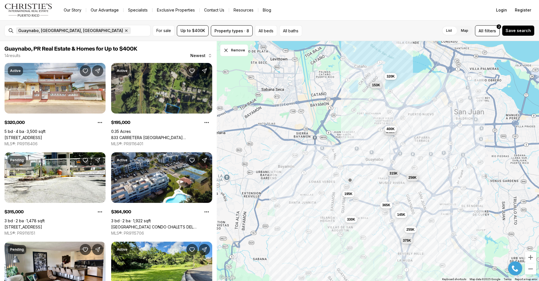
click at [124, 30] on icon "button" at bounding box center [126, 30] width 4 height 4
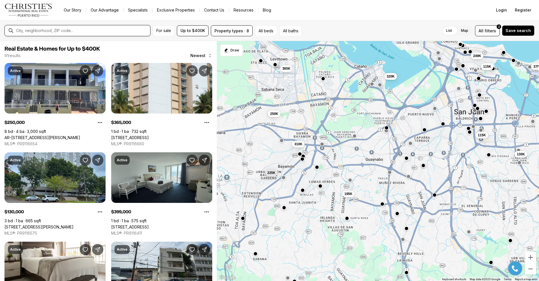
click at [121, 30] on input "text" at bounding box center [82, 30] width 132 height 4
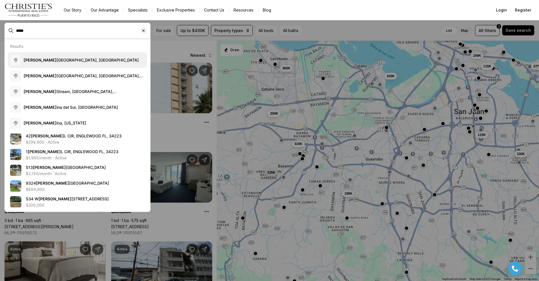
click at [84, 62] on button "Carol ina del Norte, USA" at bounding box center [77, 60] width 139 height 16
type input "**********"
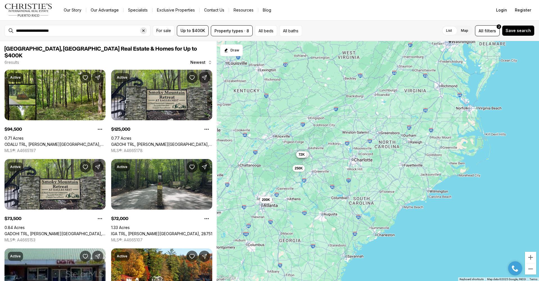
click at [144, 31] on icon "Clear search input" at bounding box center [143, 30] width 4 height 4
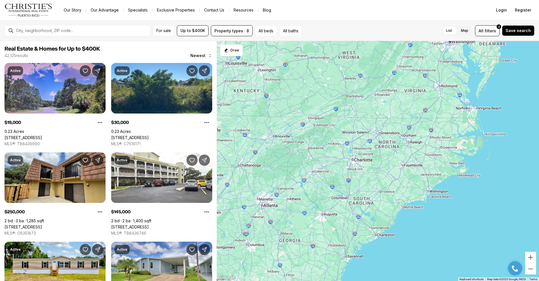
click at [132, 36] on div at bounding box center [77, 30] width 146 height 11
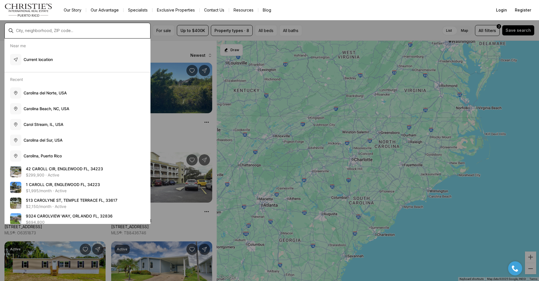
click at [131, 30] on input "text" at bounding box center [82, 30] width 132 height 4
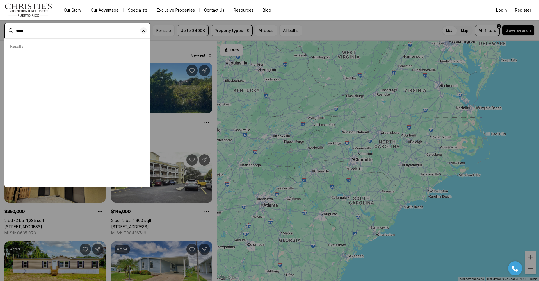
type input "*****"
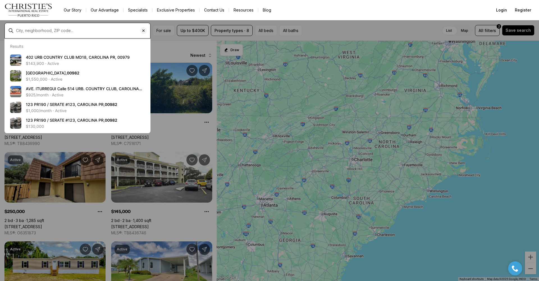
click at [55, 31] on input "text" at bounding box center [82, 30] width 132 height 4
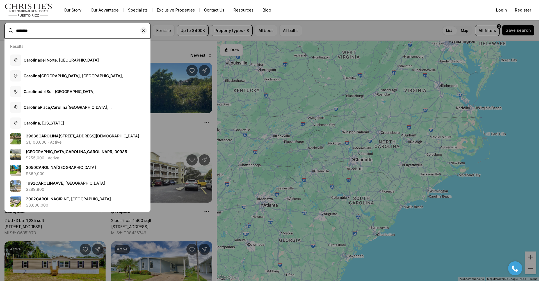
type input "********"
drag, startPoint x: 55, startPoint y: 31, endPoint x: 43, endPoint y: 122, distance: 91.7
click at [43, 122] on span "Carolina , Puerto Rico" at bounding box center [44, 122] width 40 height 5
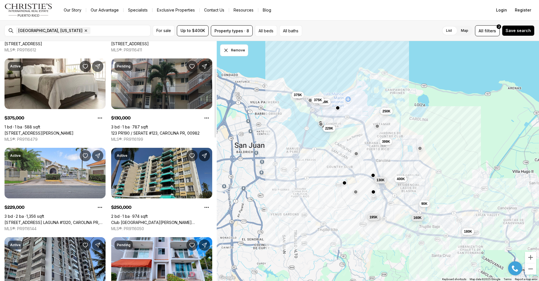
scroll to position [94, 0]
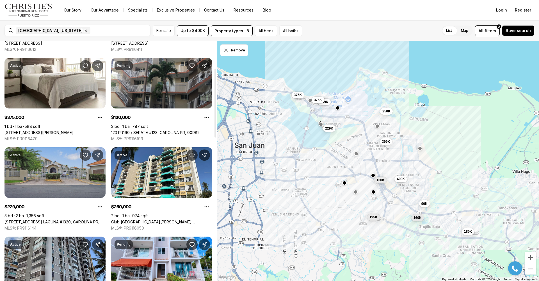
click at [56, 219] on link "120 AVE. LAGUNA #1320, CAROLINA PR, 00979" at bounding box center [54, 221] width 101 height 5
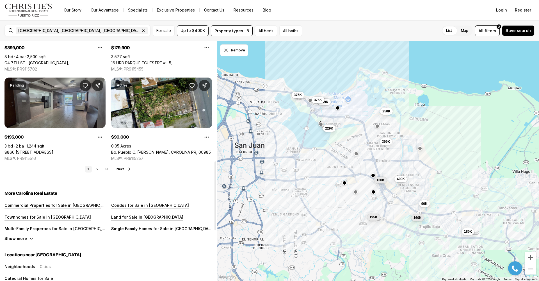
scroll to position [438, 0]
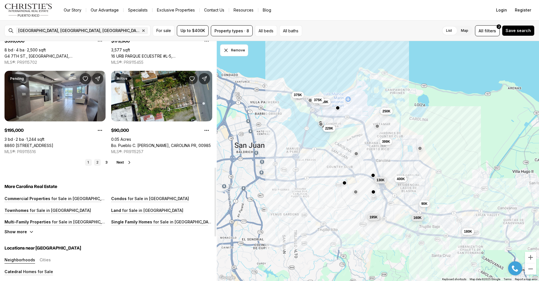
click at [97, 160] on link "2" at bounding box center [97, 162] width 7 height 7
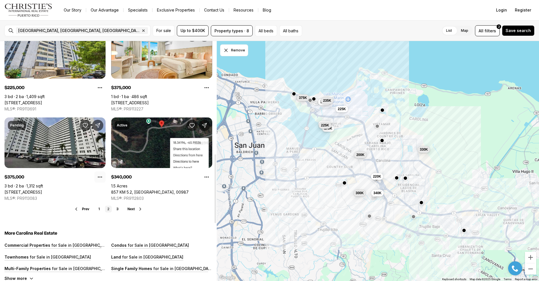
scroll to position [392, 0]
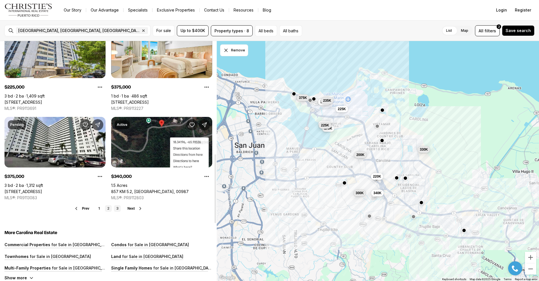
click at [118, 205] on link "3" at bounding box center [117, 208] width 7 height 7
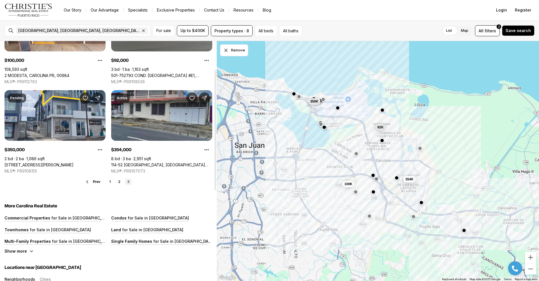
scroll to position [87, 0]
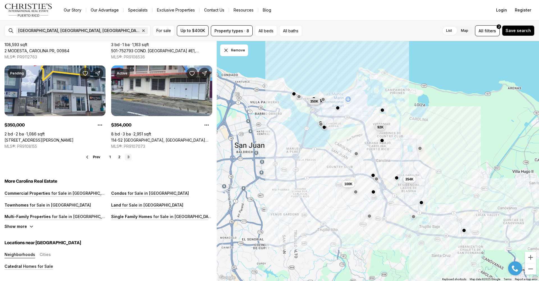
click at [143, 30] on icon "button" at bounding box center [144, 31] width 2 height 2
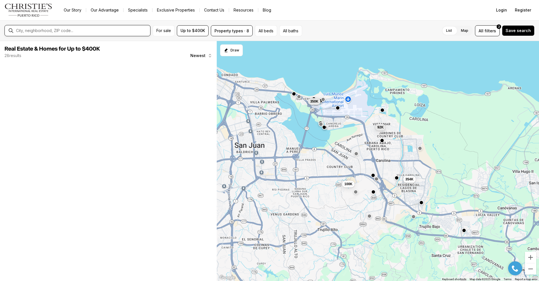
click at [52, 33] on input "text" at bounding box center [82, 30] width 132 height 4
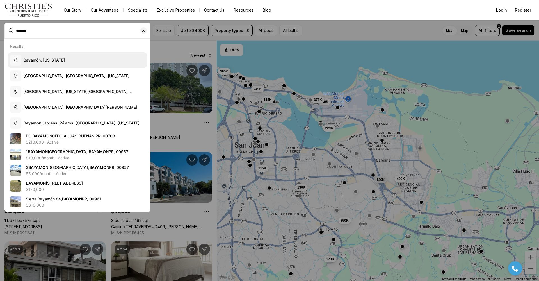
drag, startPoint x: 52, startPoint y: 33, endPoint x: 55, endPoint y: 59, distance: 26.3
click at [55, 59] on span "Bayamón, Puerto Rico" at bounding box center [44, 60] width 41 height 5
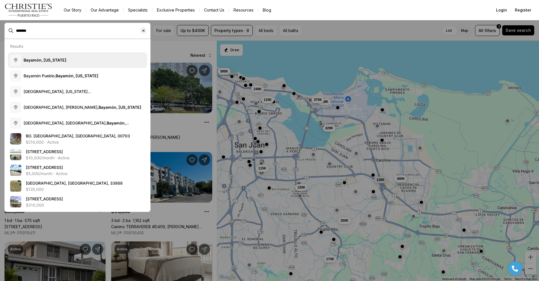
type input "**********"
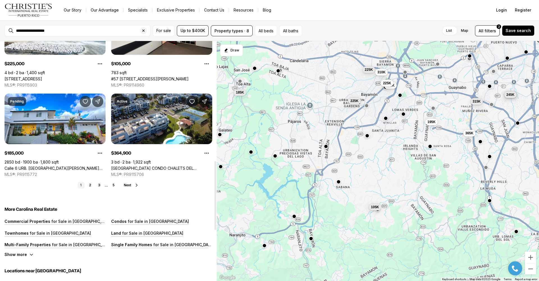
scroll to position [426, 0]
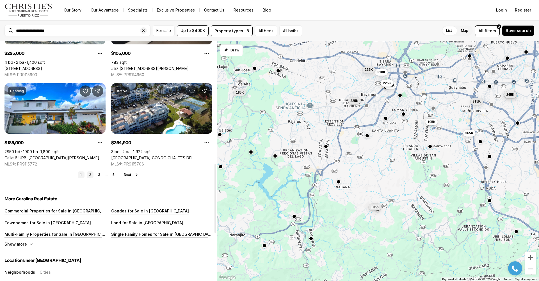
click at [92, 175] on link "2" at bounding box center [90, 174] width 7 height 7
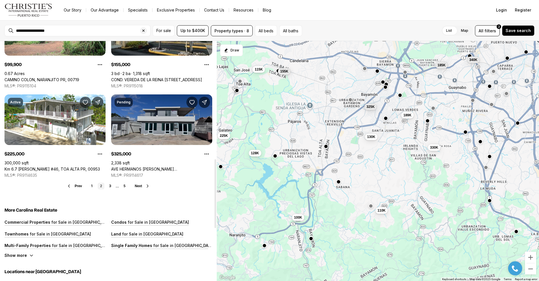
scroll to position [416, 0]
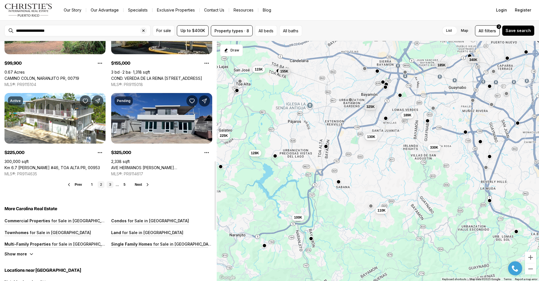
click at [109, 186] on link "3" at bounding box center [110, 184] width 7 height 7
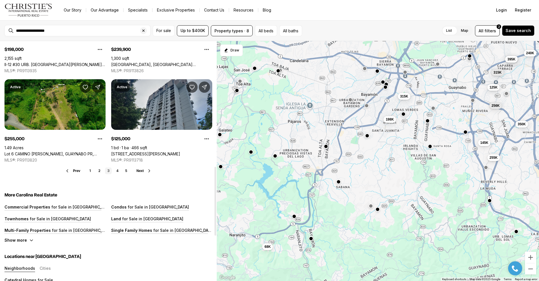
scroll to position [436, 0]
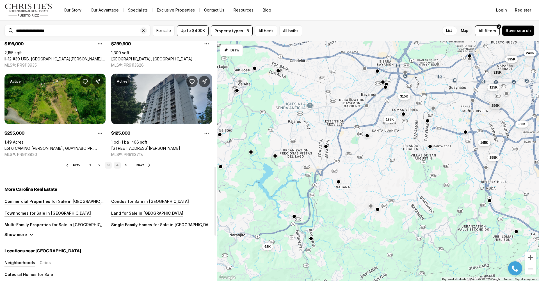
click at [118, 167] on link "4" at bounding box center [117, 165] width 7 height 7
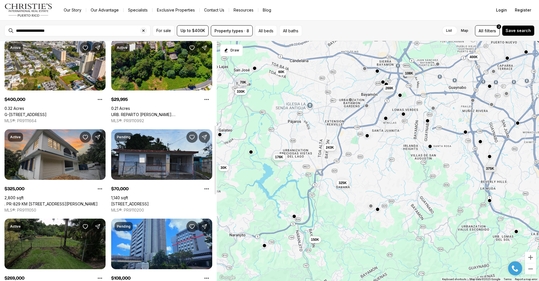
scroll to position [293, 0]
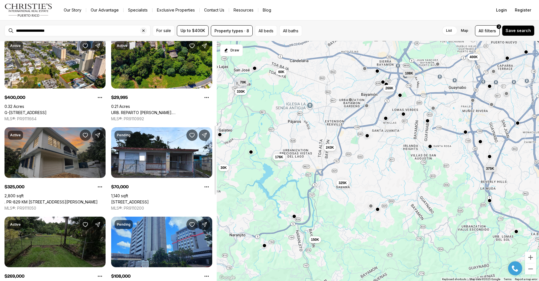
click at [89, 199] on link ". PR-829 KM 1.1, BUENA VISTA WARD, BAYAMON PR, 00956" at bounding box center [50, 201] width 93 height 5
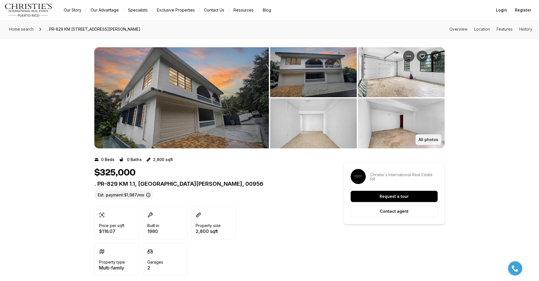
click at [427, 139] on p "All photos" at bounding box center [429, 139] width 20 height 4
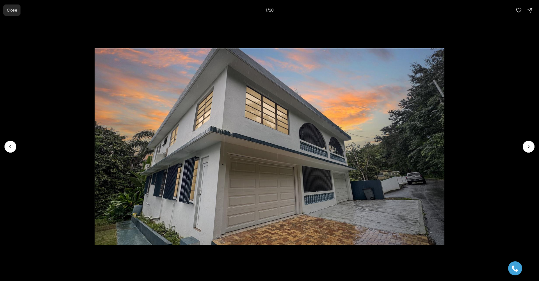
click at [20, 10] on button "Close" at bounding box center [11, 9] width 17 height 11
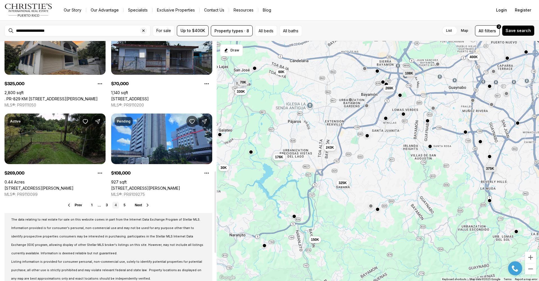
scroll to position [400, 0]
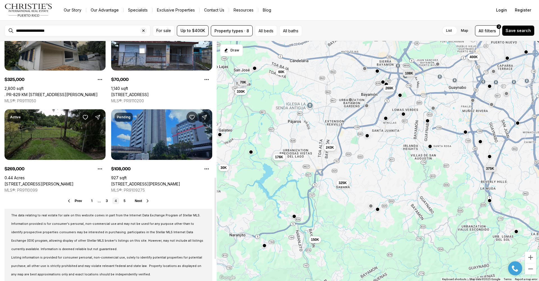
click at [129, 181] on link "[STREET_ADDRESS][PERSON_NAME]" at bounding box center [145, 183] width 69 height 5
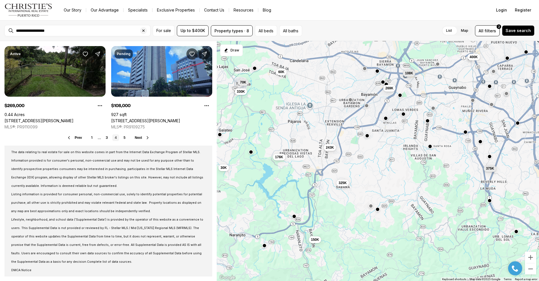
scroll to position [463, 0]
click at [124, 136] on link "5" at bounding box center [124, 137] width 7 height 7
